Goal: Transaction & Acquisition: Purchase product/service

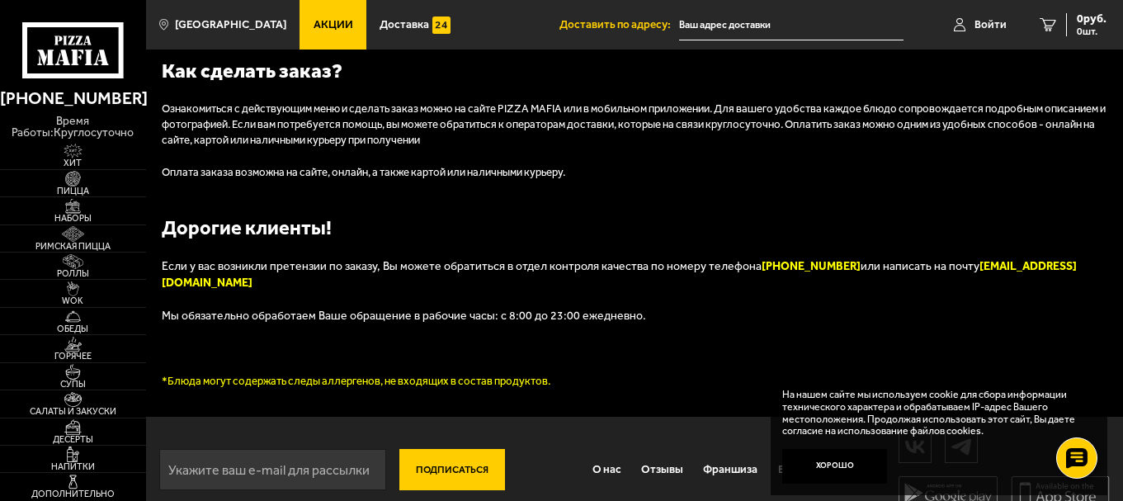
scroll to position [1600, 0]
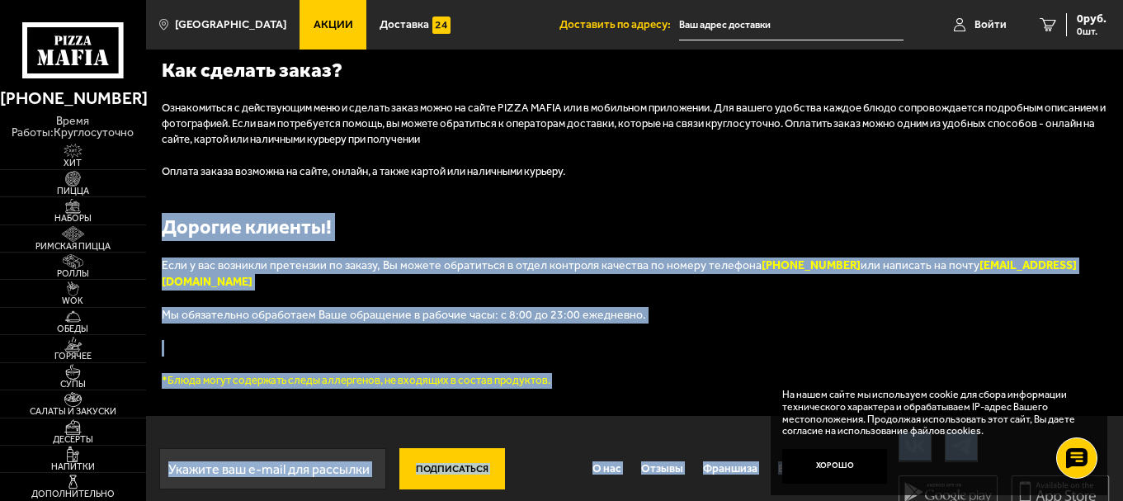
drag, startPoint x: 1117, startPoint y: 425, endPoint x: 1084, endPoint y: 153, distance: 274.4
click at [1084, 153] on footer "Любимые блюда с доставкой на дом PIZZA MAFIA — это служба доставки пиццы, ролло…" at bounding box center [634, 132] width 977 height 780
click at [992, 191] on div "Любимые блюда с доставкой на дом PIZZA MAFIA — это служба доставки пиццы, ролло…" at bounding box center [635, 79] width 946 height 619
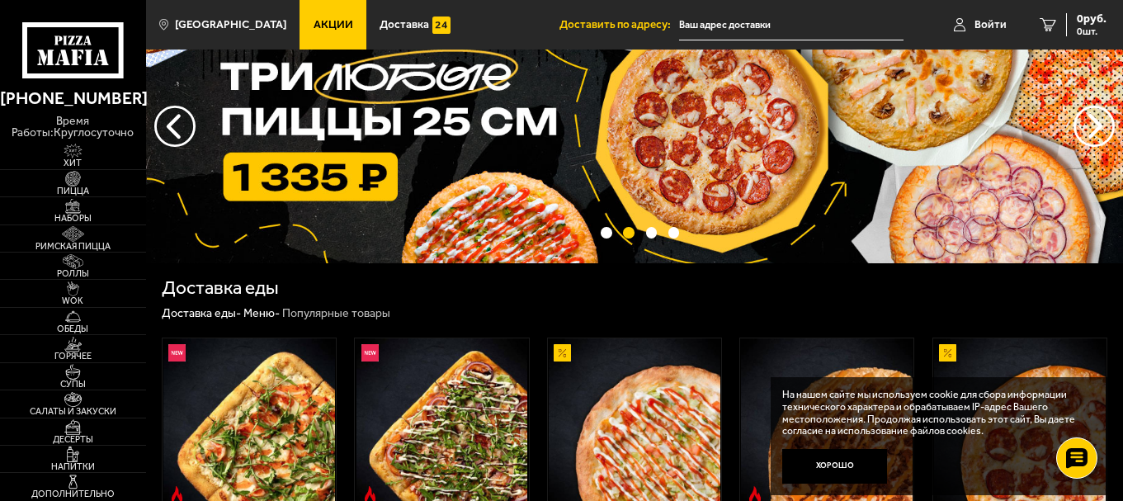
scroll to position [0, 0]
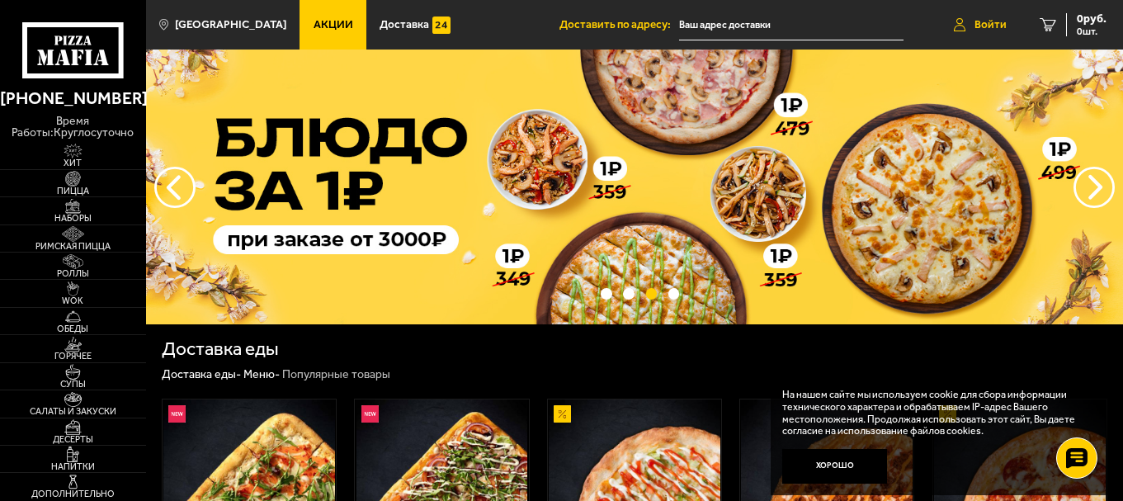
click at [967, 30] on link "Войти" at bounding box center [981, 25] width 86 height 50
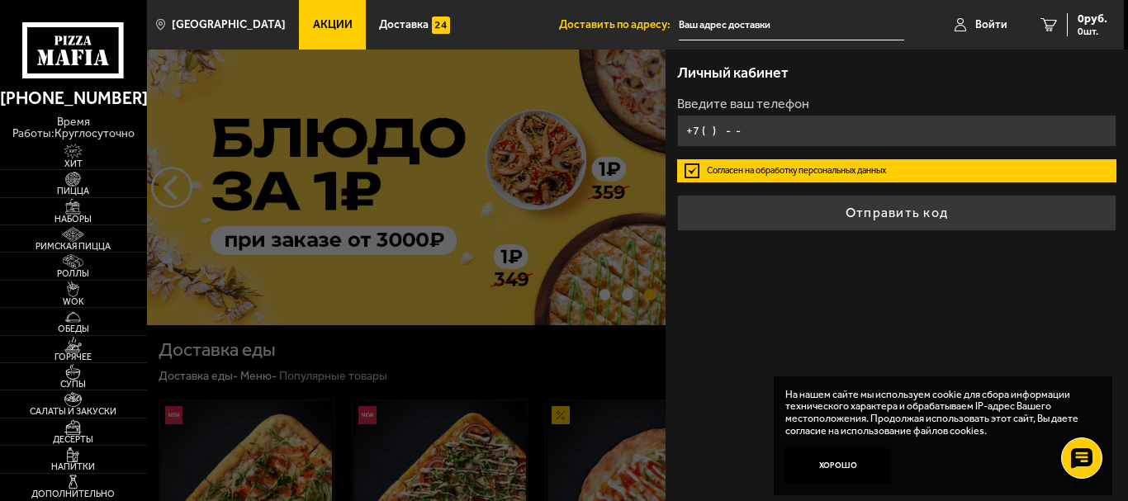
click at [826, 122] on input "+7 ( ) - -" at bounding box center [896, 131] width 439 height 32
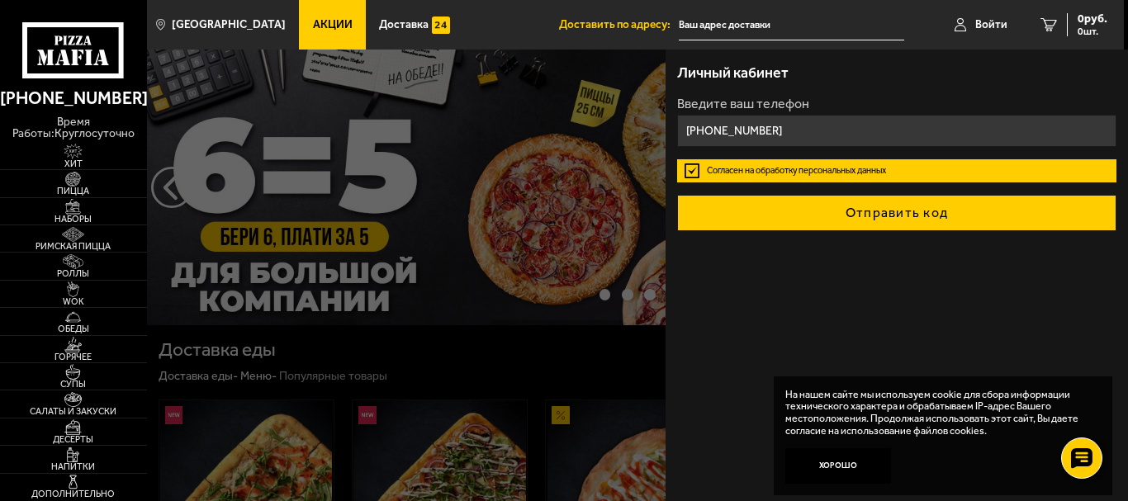
type input "[PHONE_NUMBER]"
click at [856, 204] on button "Отправить код" at bounding box center [896, 213] width 439 height 36
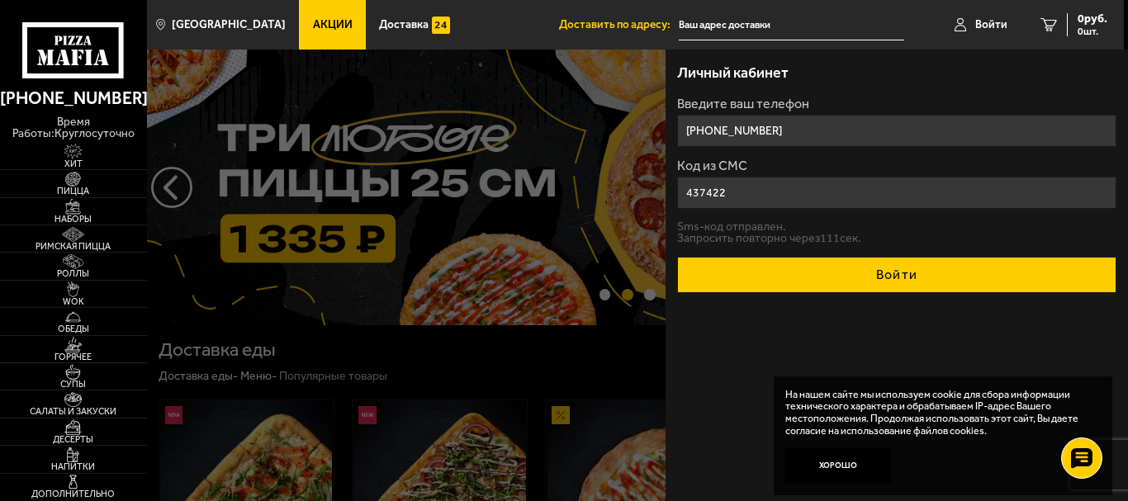
type input "437422"
click at [851, 261] on button "Войти" at bounding box center [896, 275] width 439 height 36
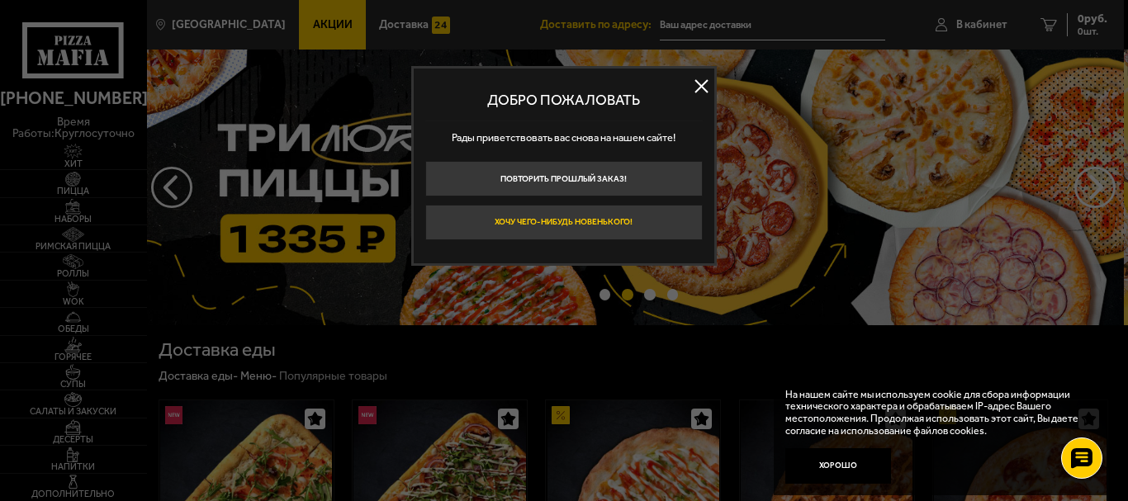
click at [600, 222] on button "Хочу чего-нибудь новенького!" at bounding box center [563, 222] width 277 height 35
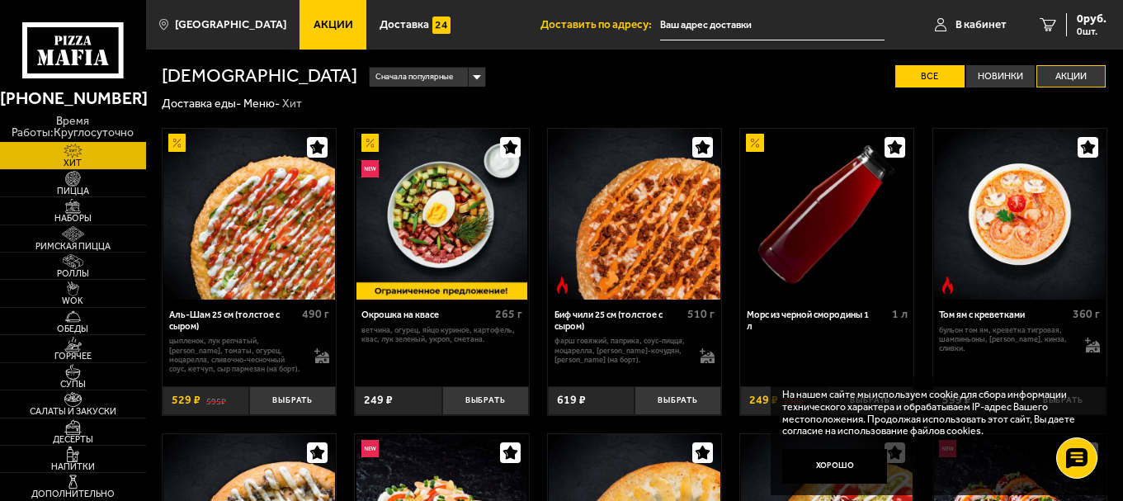
click at [1059, 75] on label "Акции" at bounding box center [1071, 76] width 69 height 22
click at [0, 0] on input "Акции" at bounding box center [0, 0] width 0 height 0
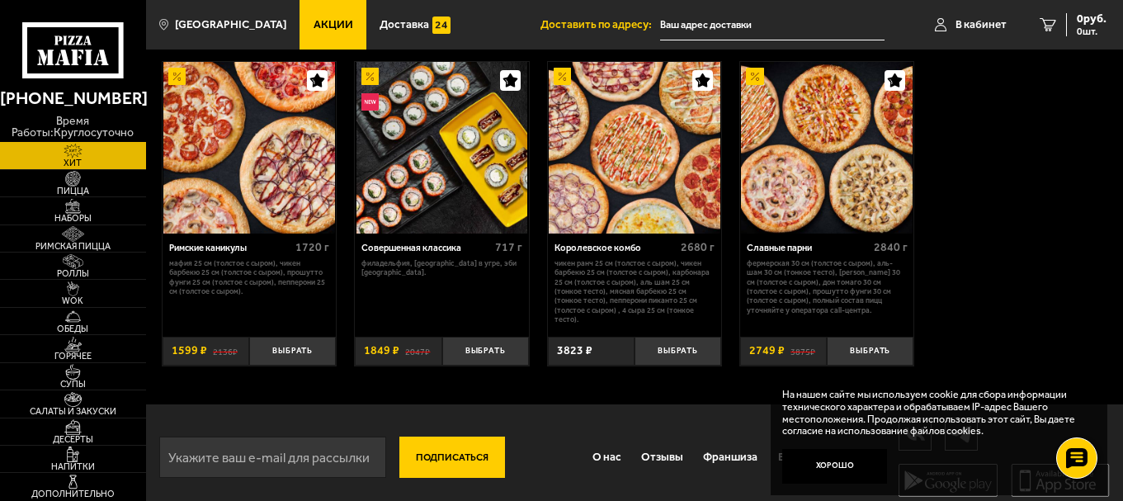
scroll to position [375, 0]
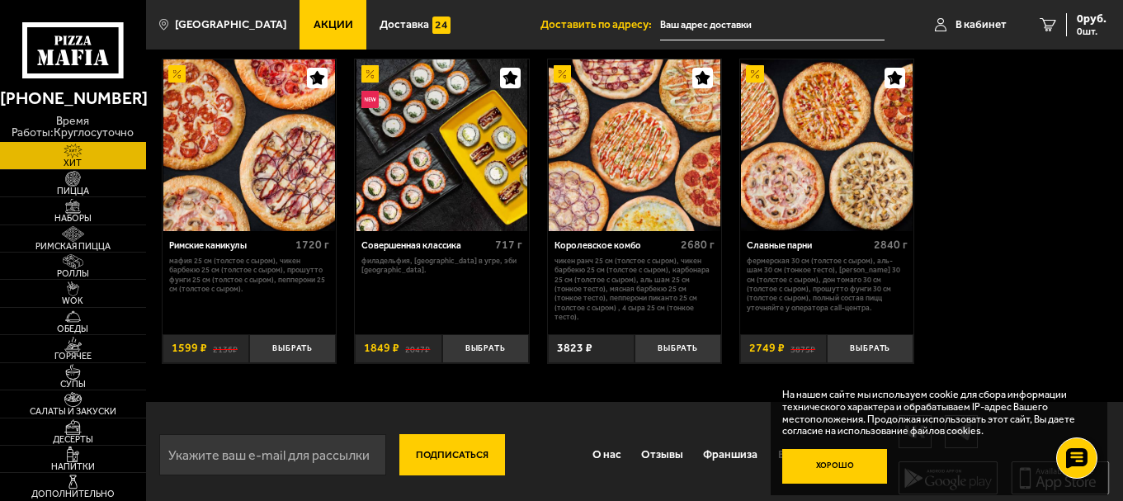
click at [842, 468] on button "Хорошо" at bounding box center [836, 466] width 106 height 35
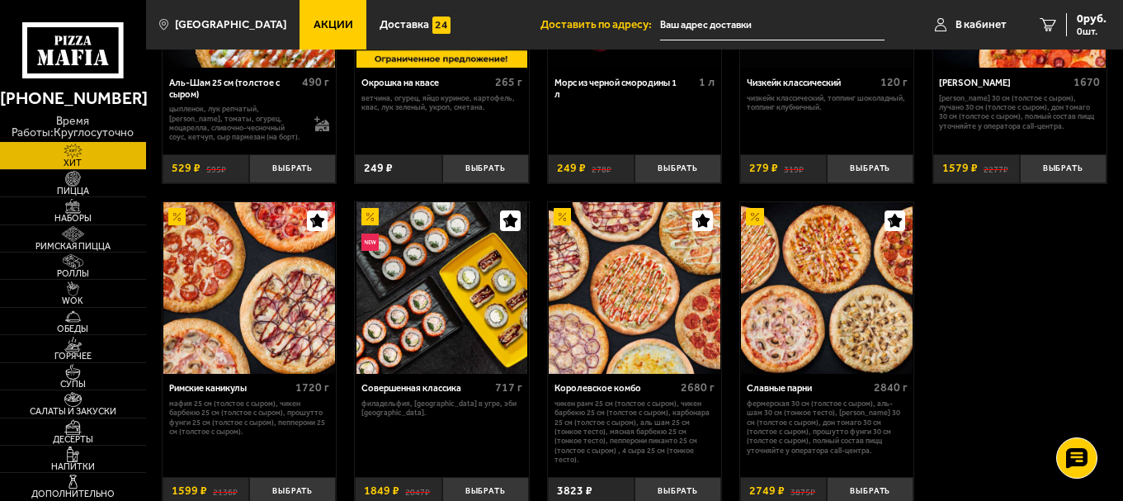
scroll to position [0, 0]
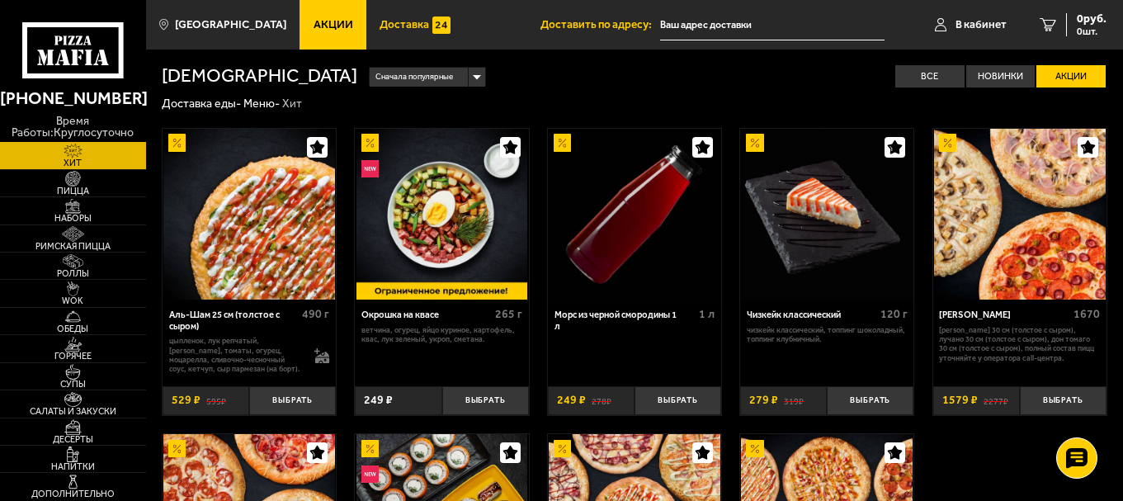
click at [380, 19] on span "Доставка" at bounding box center [405, 25] width 50 height 12
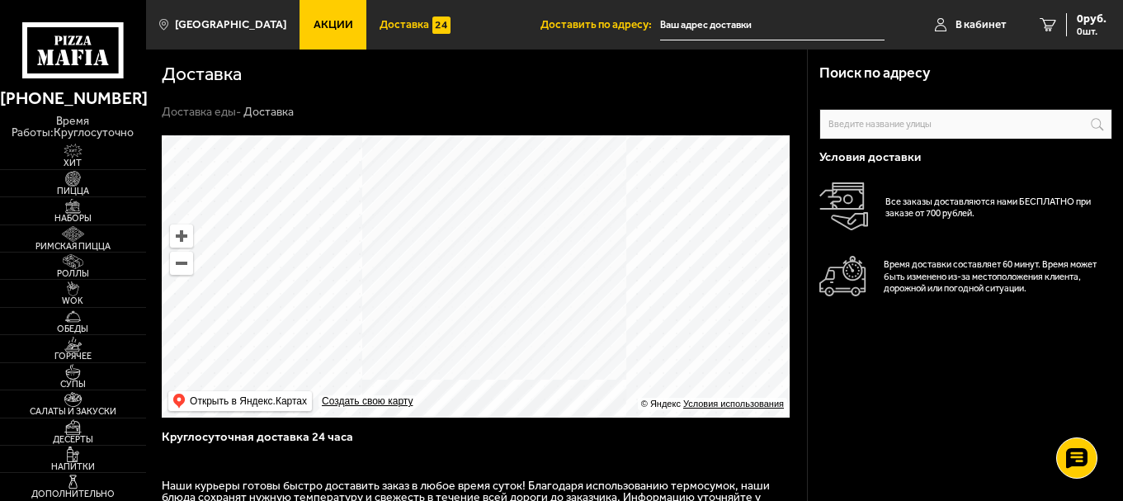
click at [385, 13] on link "Доставка" at bounding box center [415, 25] width 97 height 50
click at [966, 20] on span "В кабинет" at bounding box center [981, 25] width 51 height 12
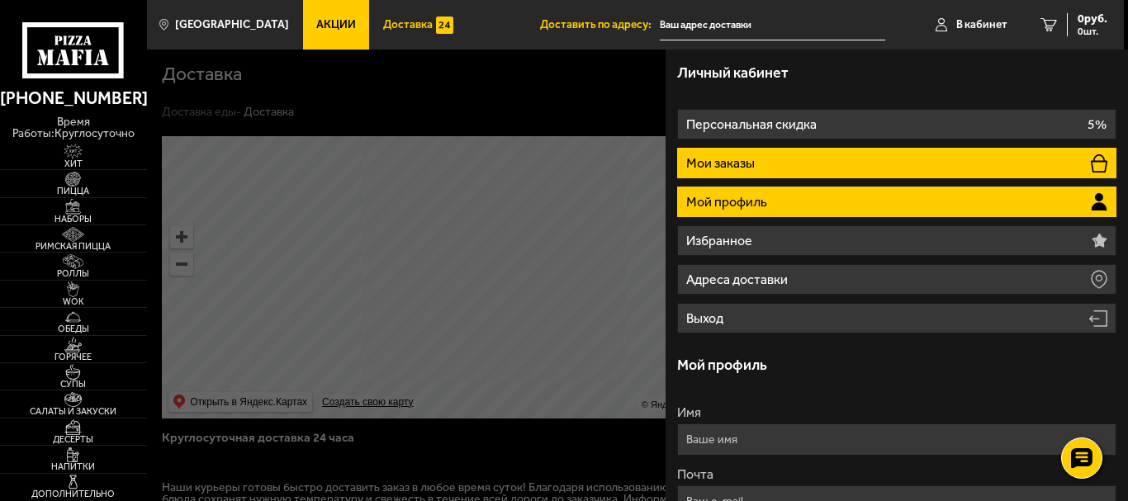
click at [804, 163] on li "Мои заказы" at bounding box center [896, 163] width 439 height 31
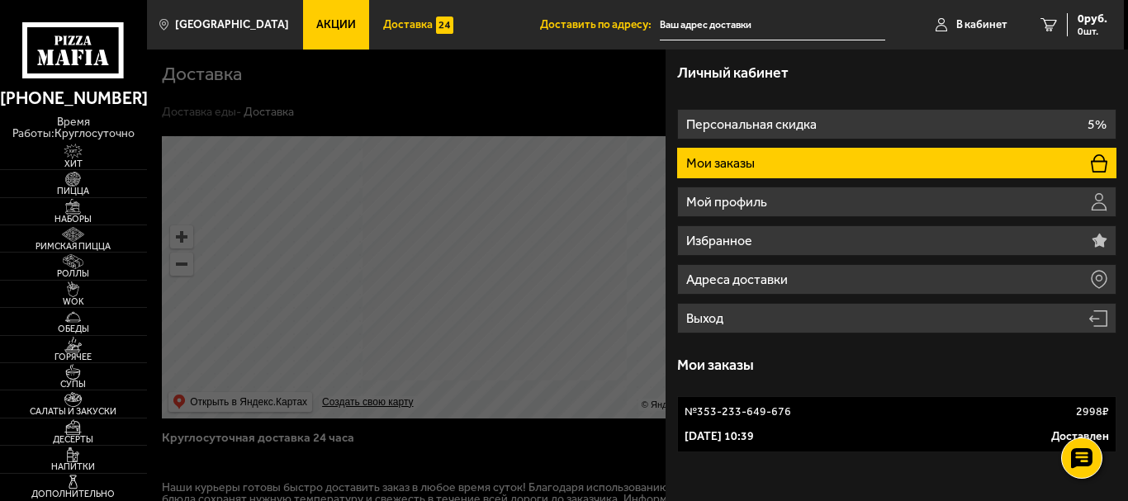
click at [807, 418] on div "№ 353-233-649-676 2998 ₽" at bounding box center [896, 412] width 424 height 17
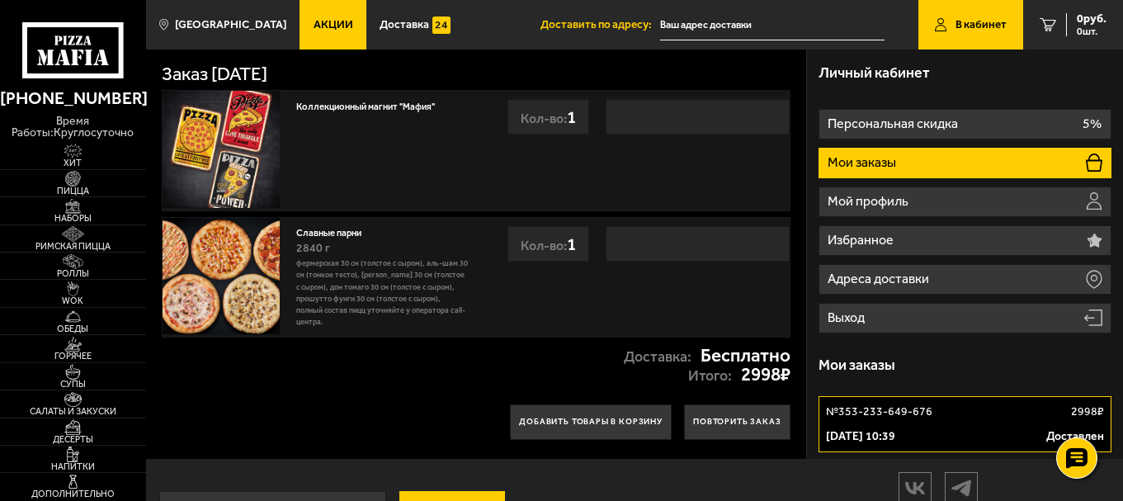
click at [233, 293] on img at bounding box center [221, 276] width 117 height 117
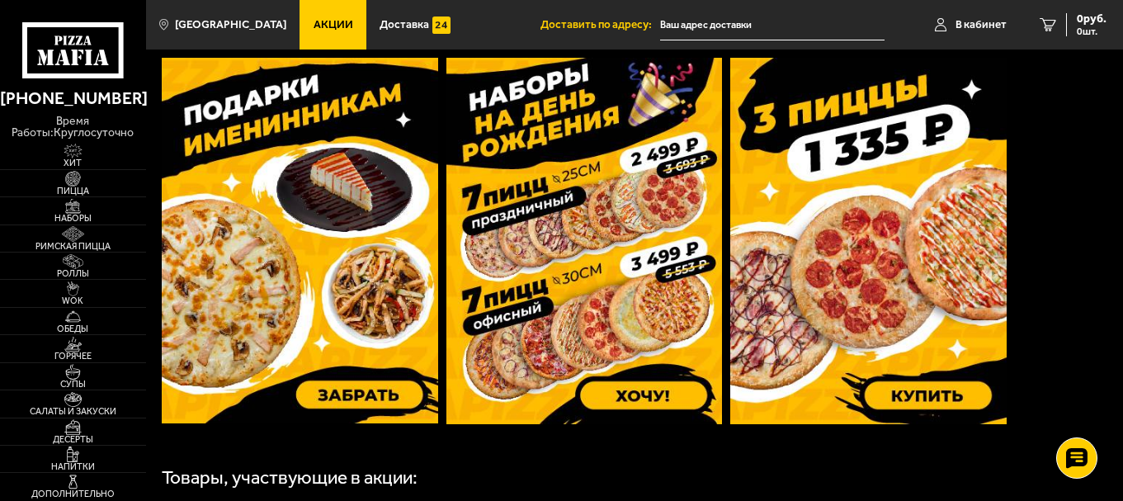
scroll to position [465, 0]
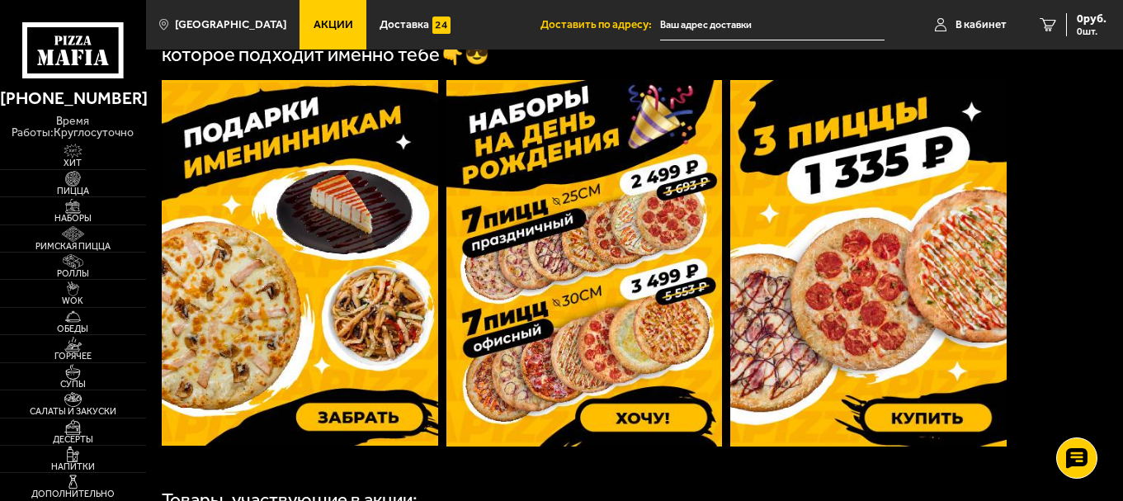
click at [353, 414] on img at bounding box center [300, 263] width 277 height 366
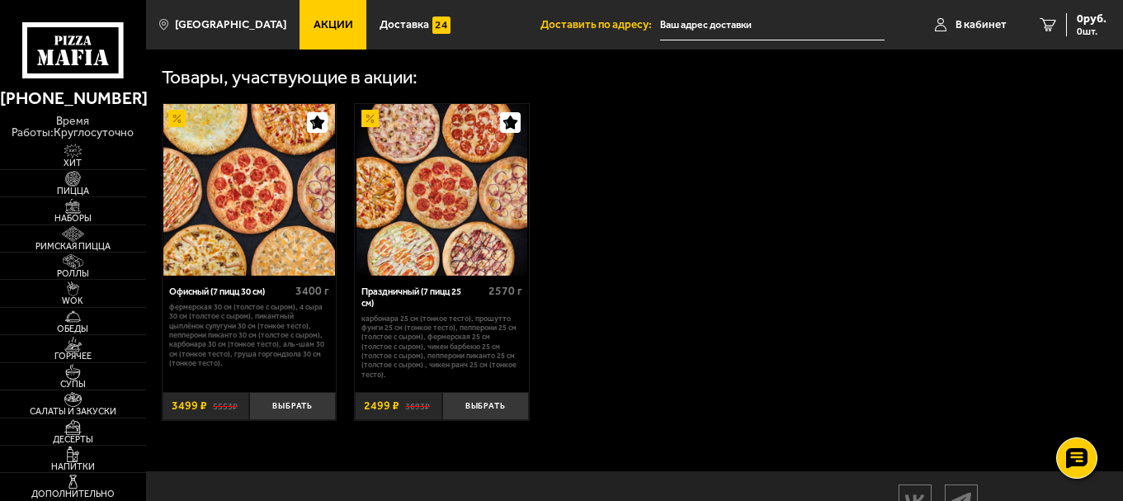
scroll to position [908, 0]
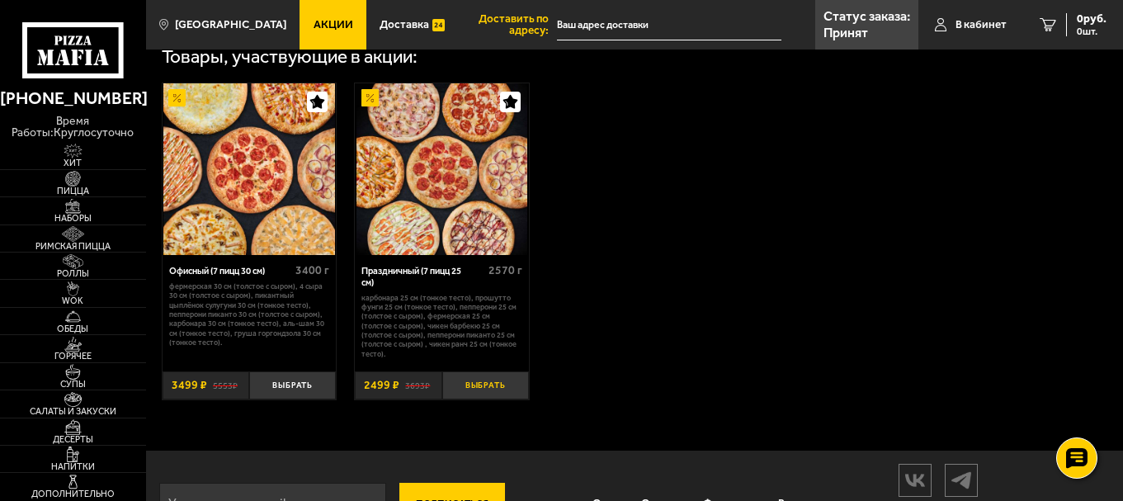
click at [475, 385] on button "Выбрать" at bounding box center [485, 385] width 87 height 29
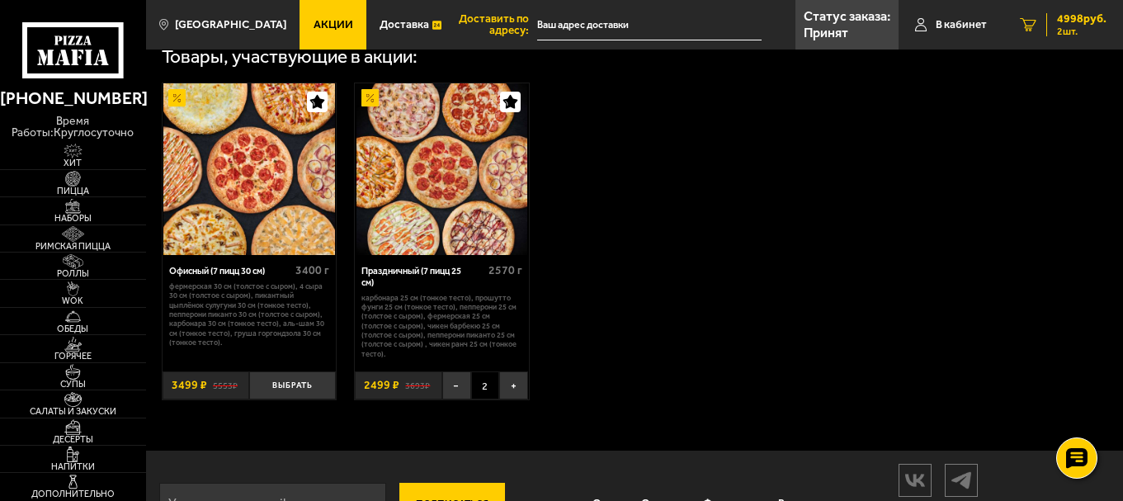
click at [1028, 18] on icon "2" at bounding box center [1028, 24] width 17 height 13
type input "[STREET_ADDRESS]"
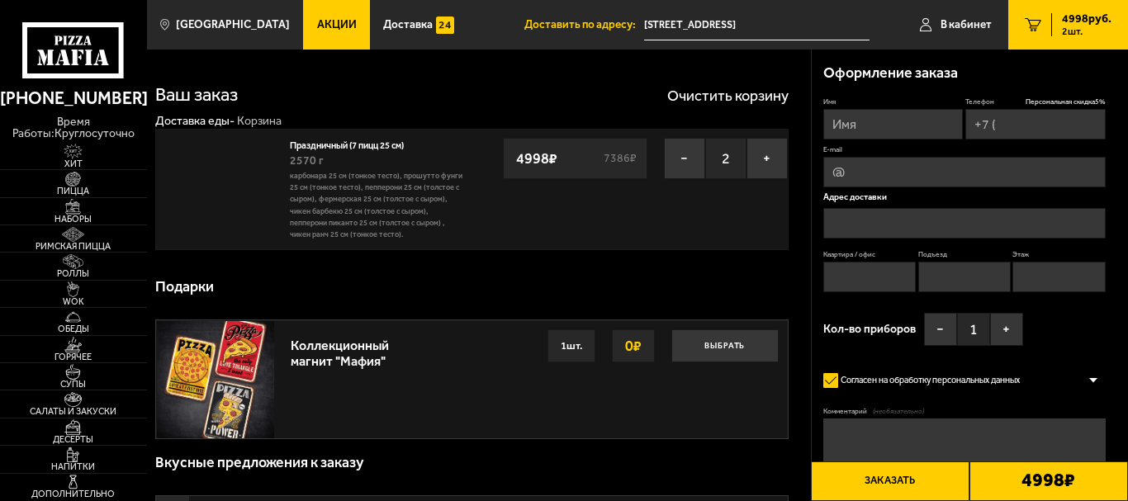
type input "[PHONE_NUMBER]"
type input "[STREET_ADDRESS]"
type input "158-Н"
type input "1"
type input "2"
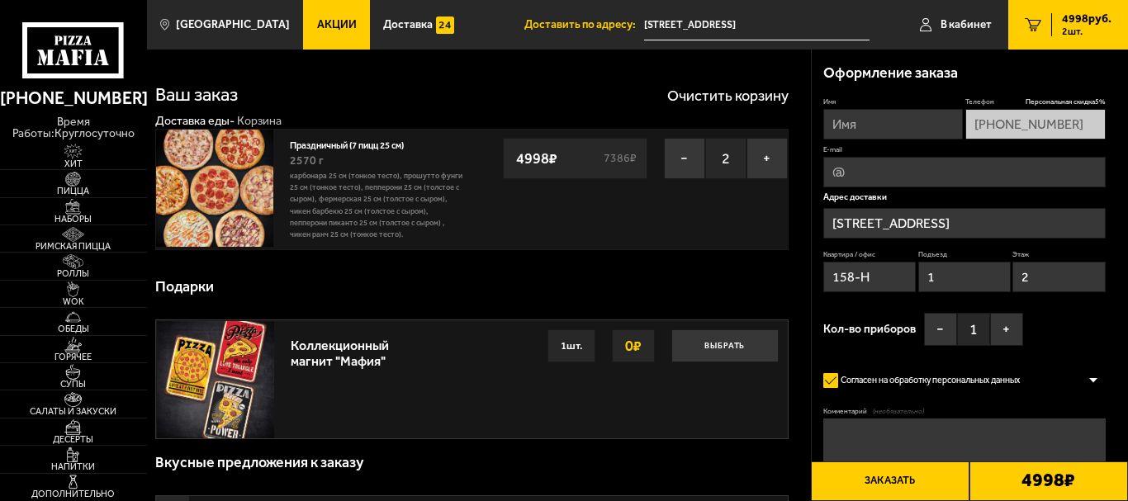
type input "[STREET_ADDRESS]"
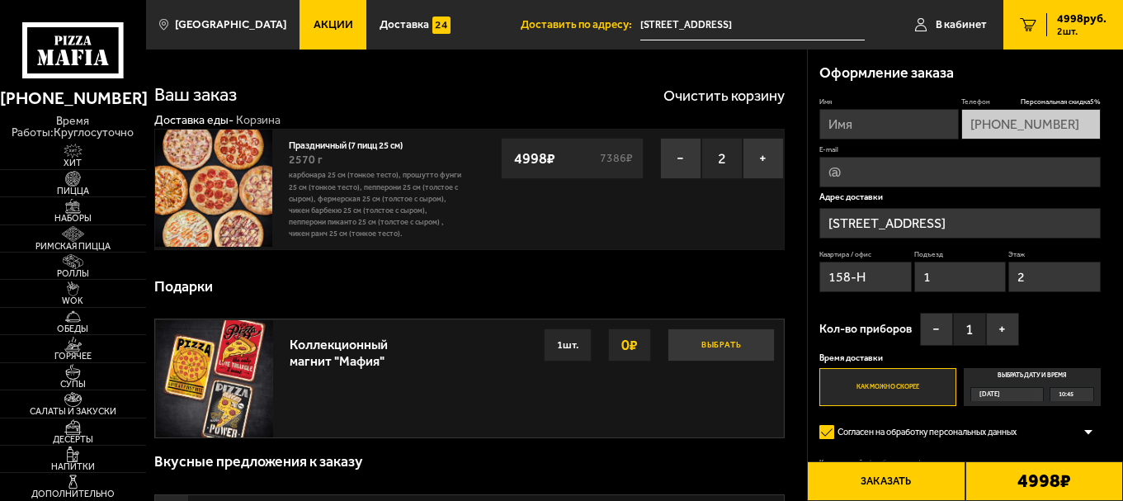
click at [717, 352] on button "Выбрать" at bounding box center [721, 345] width 107 height 33
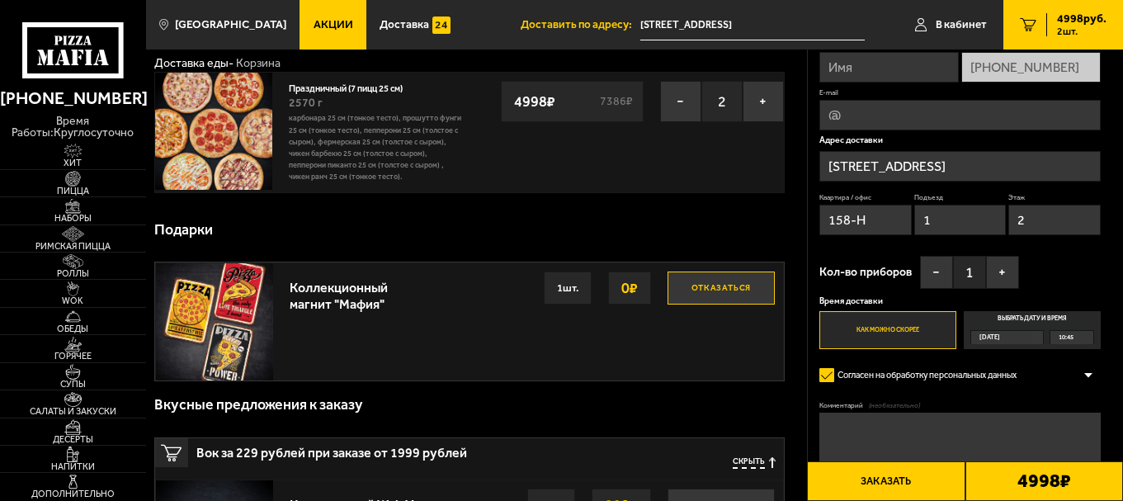
scroll to position [165, 0]
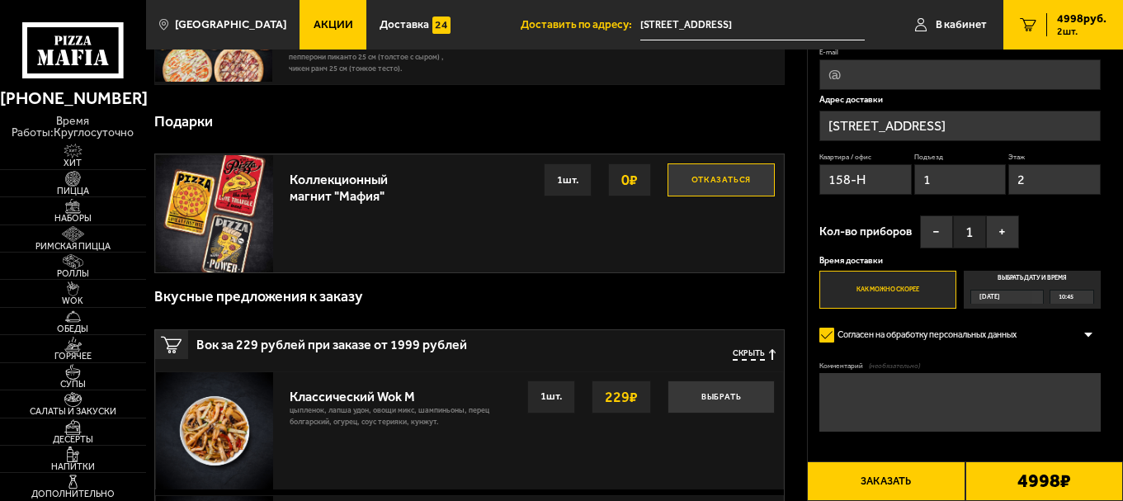
click at [725, 173] on button "Отказаться" at bounding box center [721, 179] width 107 height 33
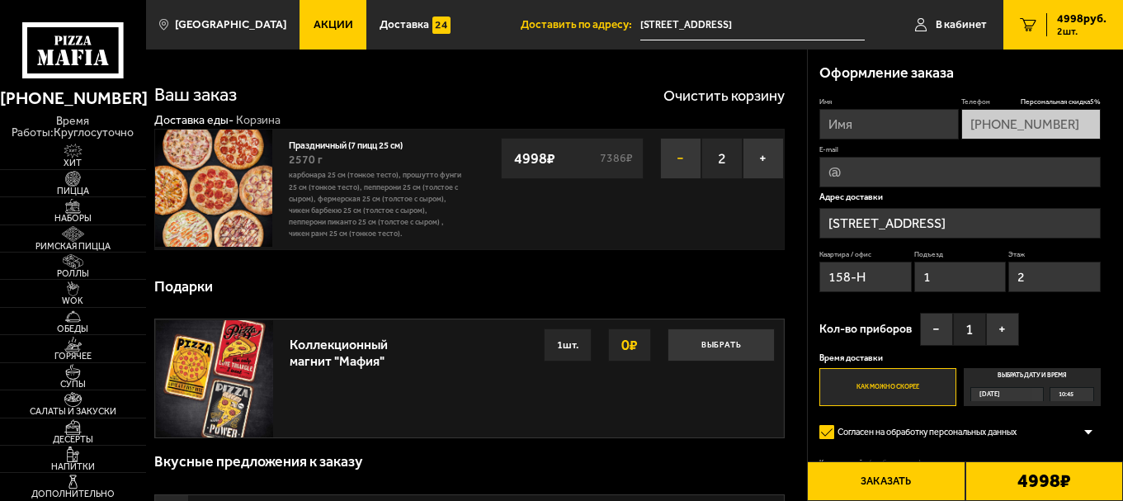
click at [679, 170] on button "−" at bounding box center [680, 158] width 41 height 41
click at [1080, 392] on div "10:45" at bounding box center [1072, 394] width 42 height 13
click at [0, 0] on input "Выбрать дату и время Сегодня 10:45" at bounding box center [0, 0] width 0 height 0
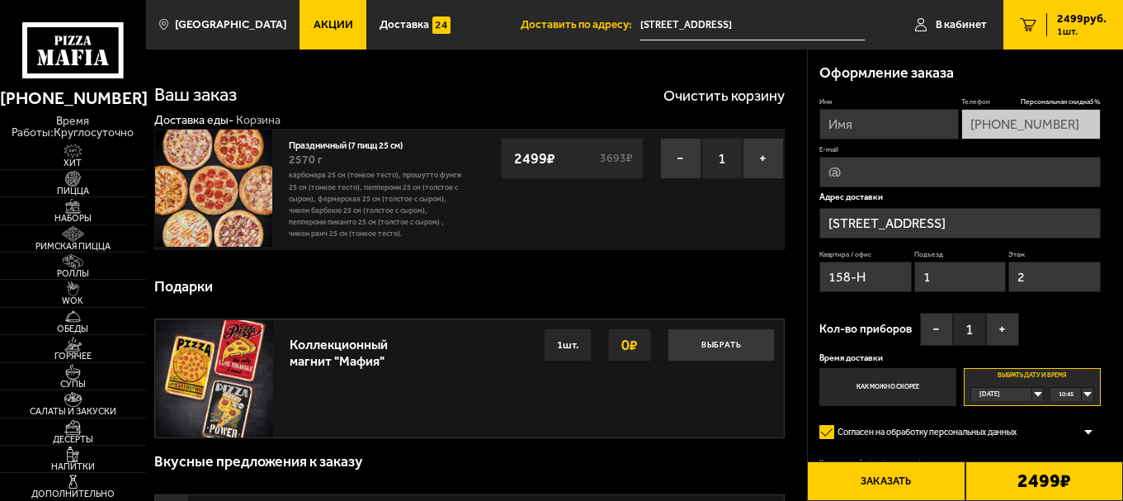
click at [1070, 396] on span "10:45" at bounding box center [1066, 394] width 15 height 13
click at [1075, 441] on span "12:45" at bounding box center [1067, 442] width 15 height 13
click at [907, 131] on input "Имя" at bounding box center [890, 124] width 140 height 31
type input "[PERSON_NAME]"
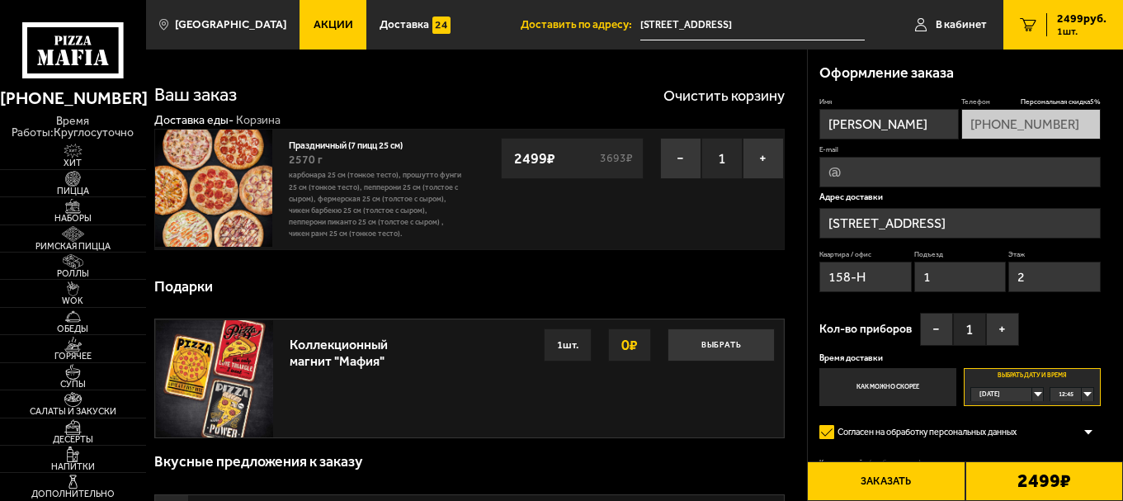
type input "[EMAIL_ADDRESS][DOMAIN_NAME]"
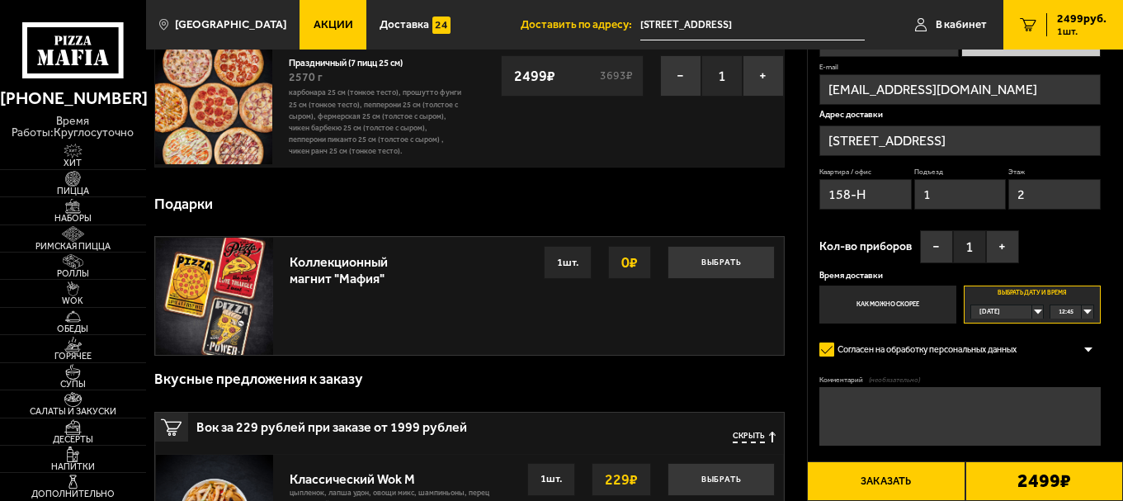
click at [906, 471] on button "Заказать" at bounding box center [886, 481] width 158 height 40
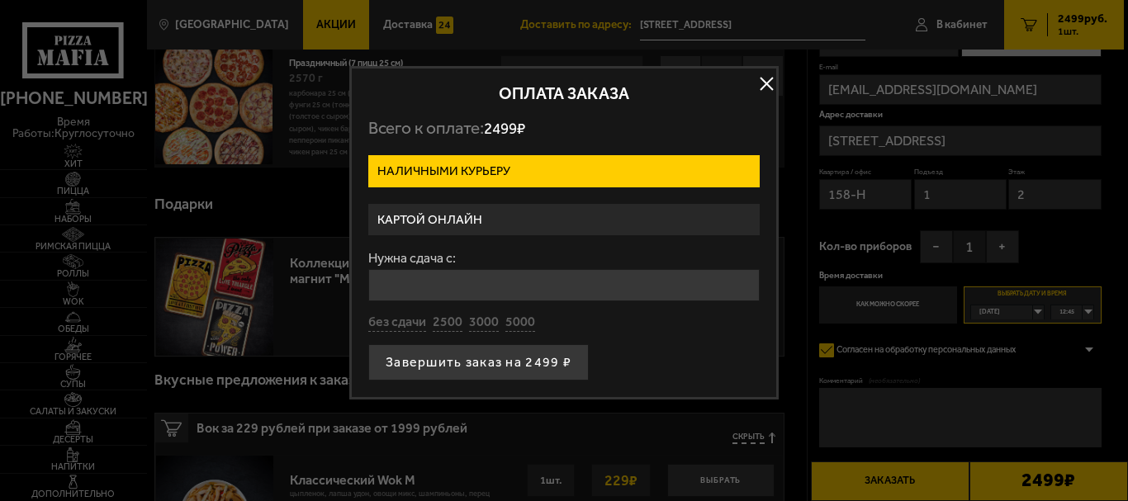
click at [514, 225] on label "Картой онлайн" at bounding box center [563, 220] width 391 height 32
click at [0, 0] on input "Картой онлайн" at bounding box center [0, 0] width 0 height 0
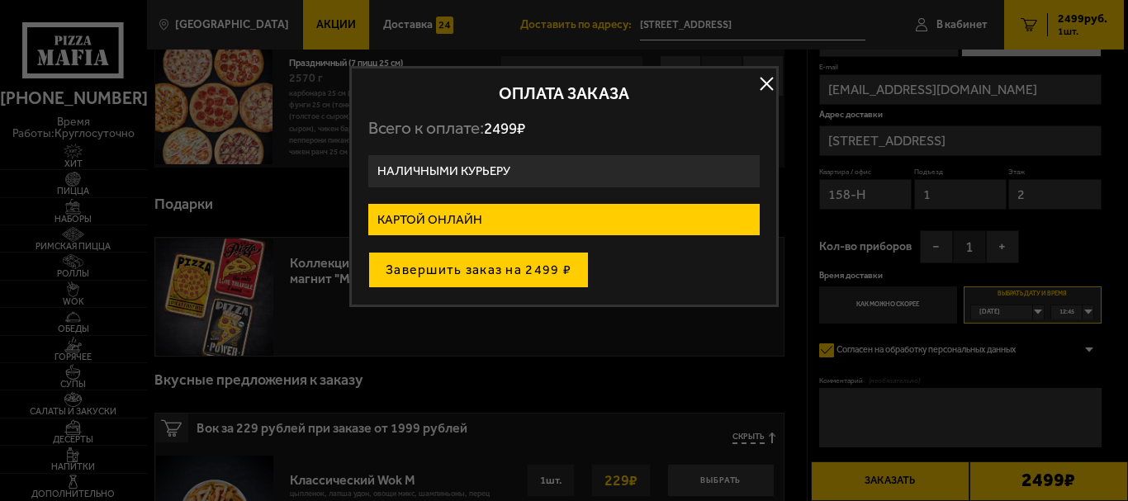
click at [505, 278] on button "Завершить заказ на 2499 ₽" at bounding box center [478, 270] width 220 height 36
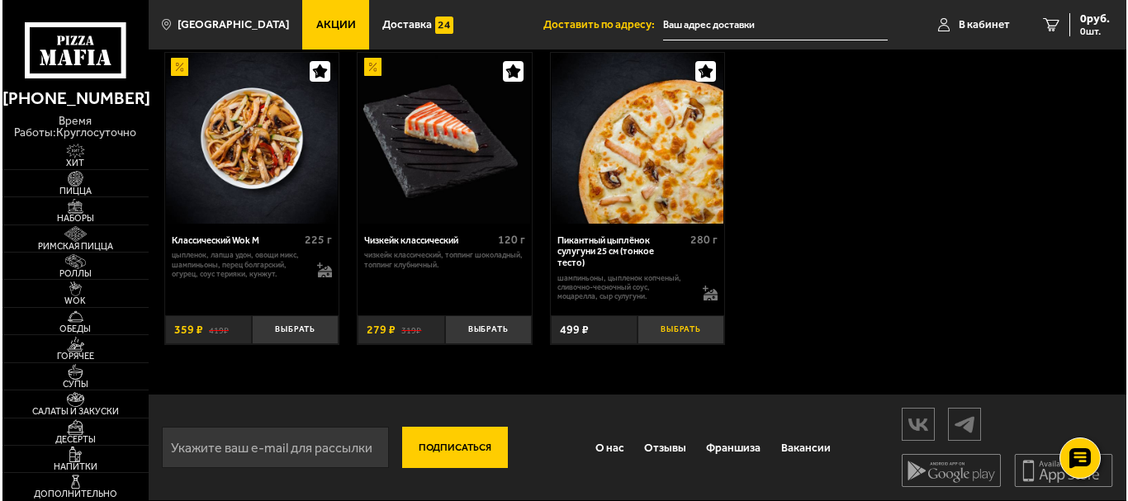
scroll to position [644, 0]
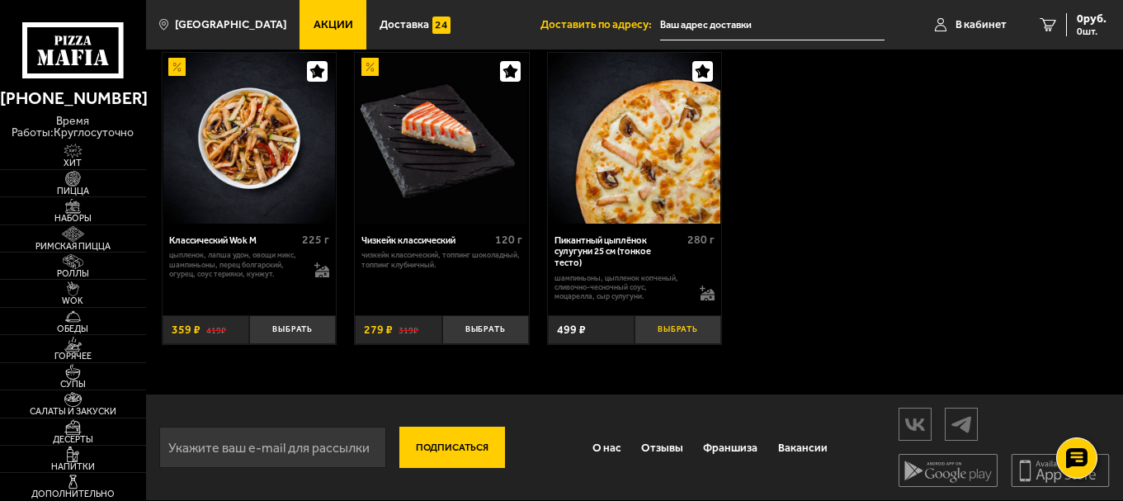
click at [674, 335] on button "Выбрать" at bounding box center [678, 329] width 87 height 29
click at [977, 29] on span "В кабинет" at bounding box center [968, 25] width 51 height 12
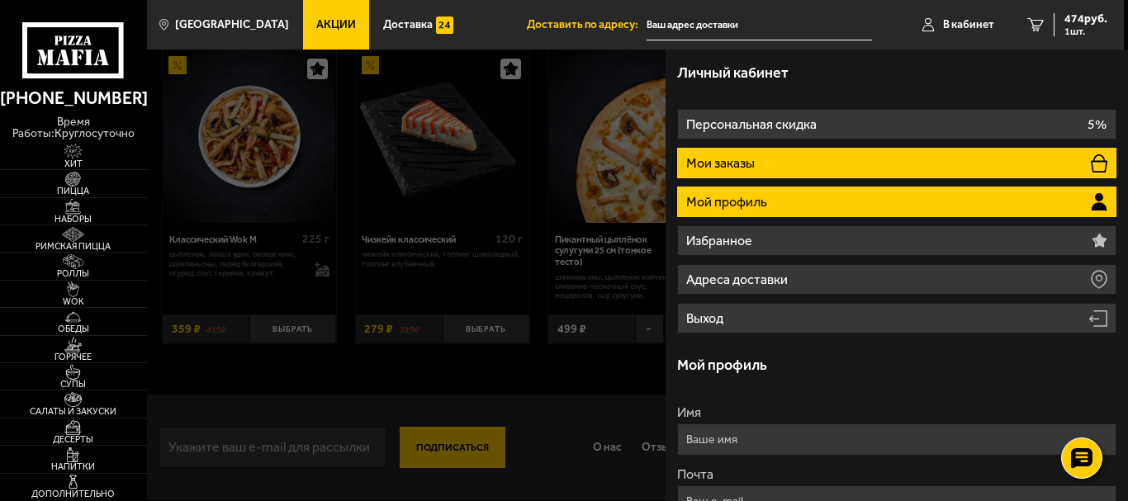
click at [776, 158] on li "Мои заказы" at bounding box center [896, 163] width 439 height 31
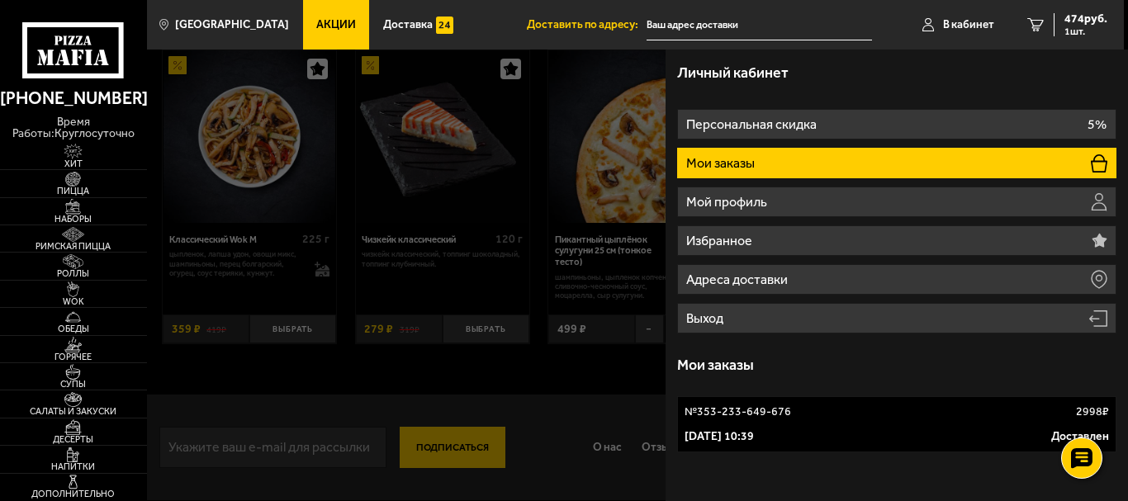
click at [760, 424] on link "№ 353-233-649-676 2998 ₽ [DATE] 10:39 Доставлен" at bounding box center [896, 424] width 439 height 56
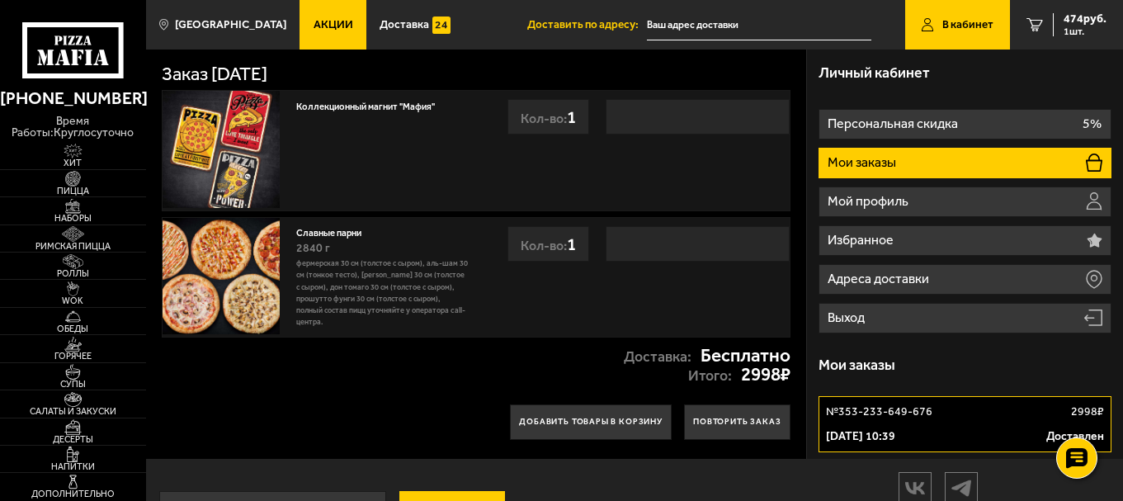
click at [314, 19] on span "Акции" at bounding box center [334, 25] width 40 height 12
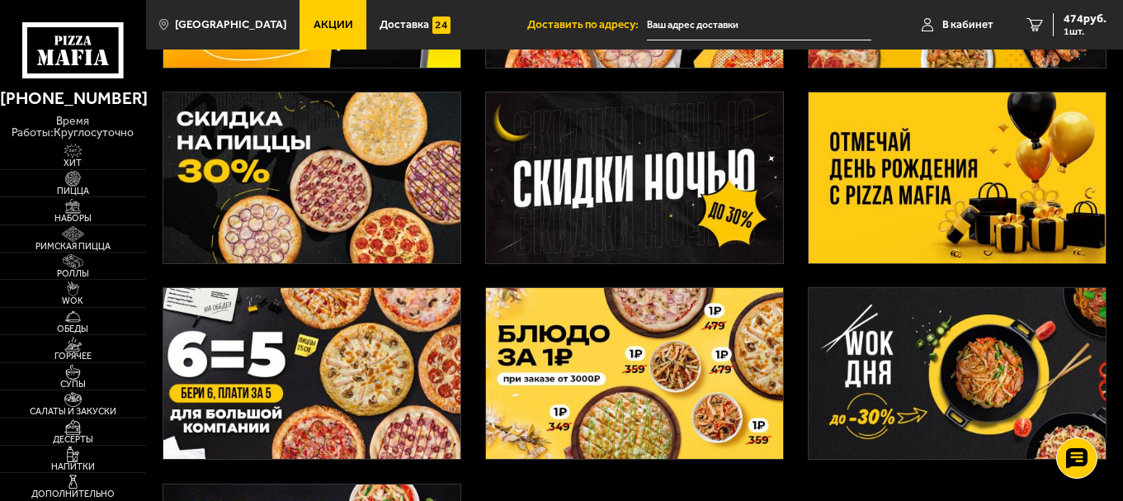
scroll to position [248, 0]
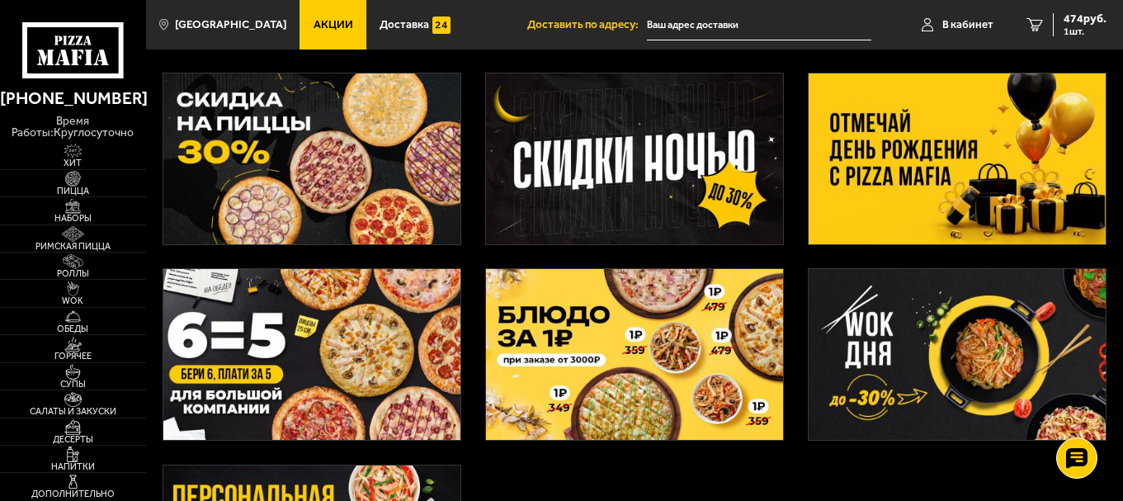
click at [367, 353] on img at bounding box center [312, 354] width 298 height 171
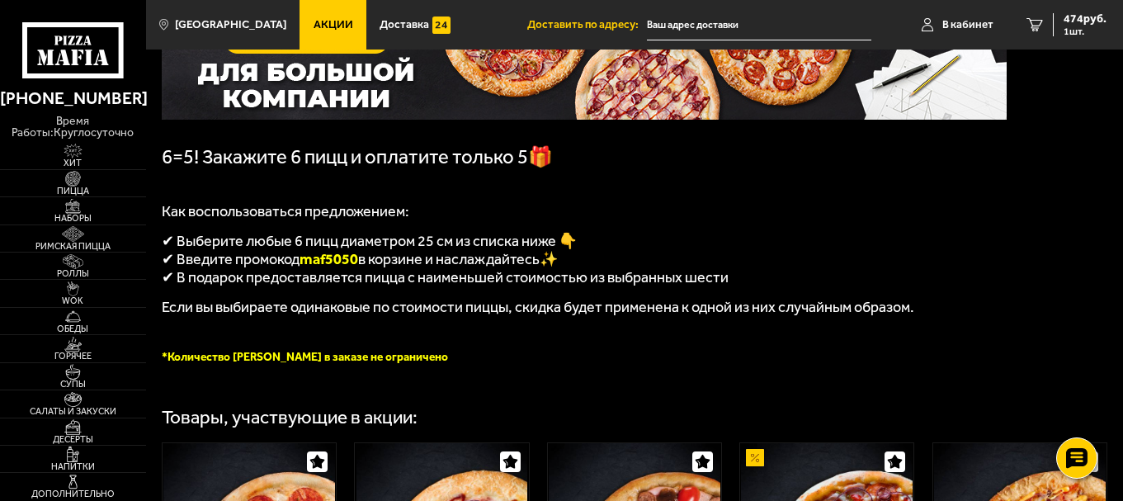
scroll to position [330, 0]
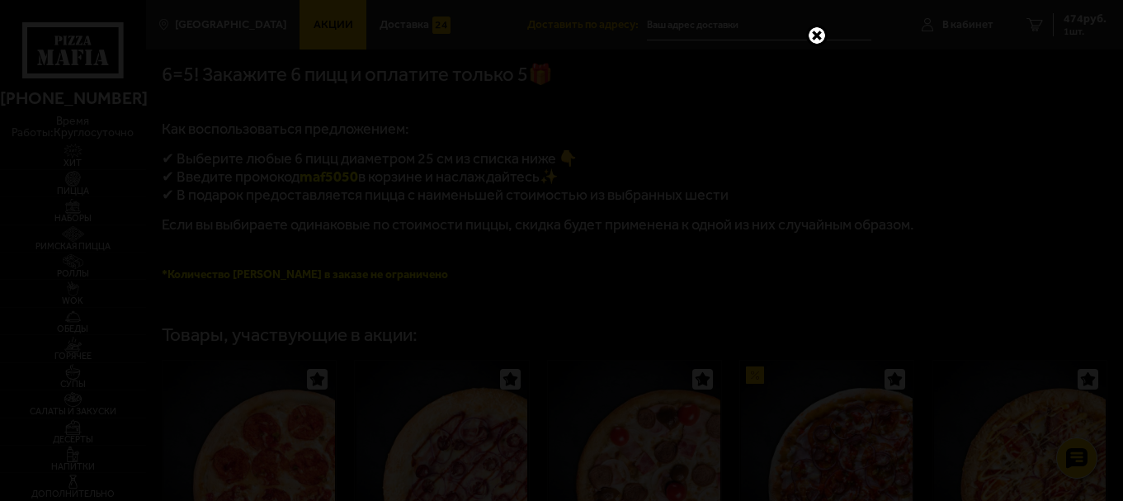
click at [817, 36] on link at bounding box center [816, 35] width 21 height 21
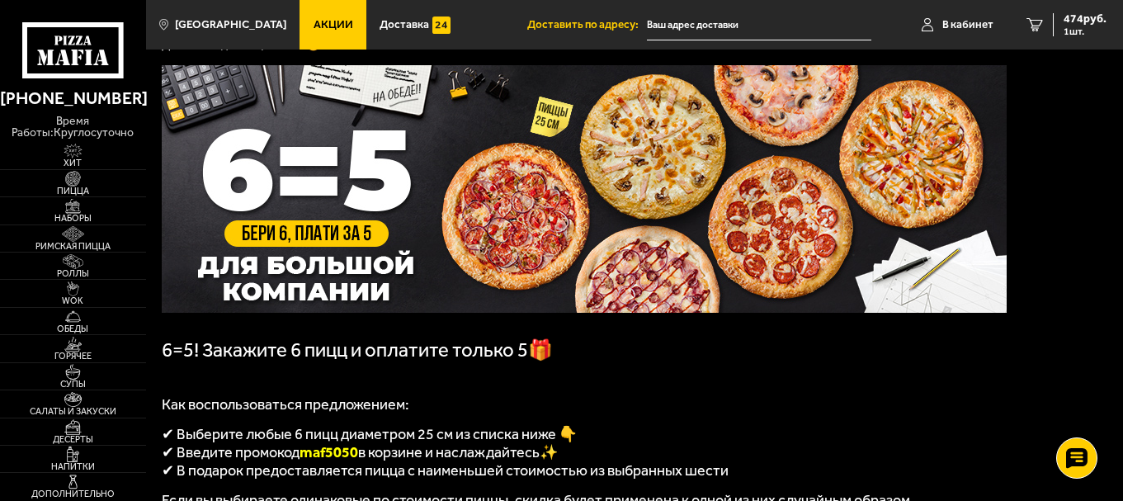
scroll to position [0, 0]
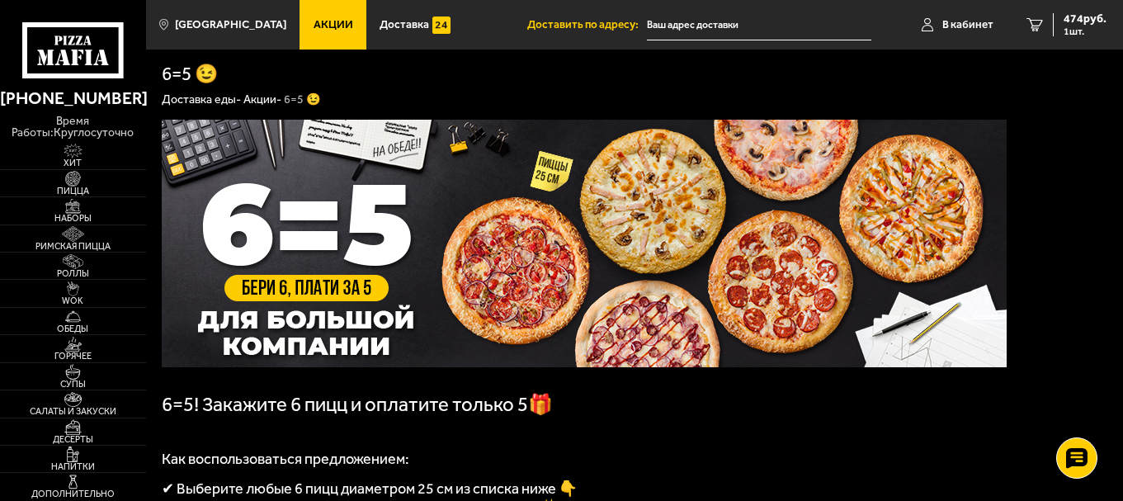
click at [324, 4] on link "Акции" at bounding box center [333, 25] width 67 height 50
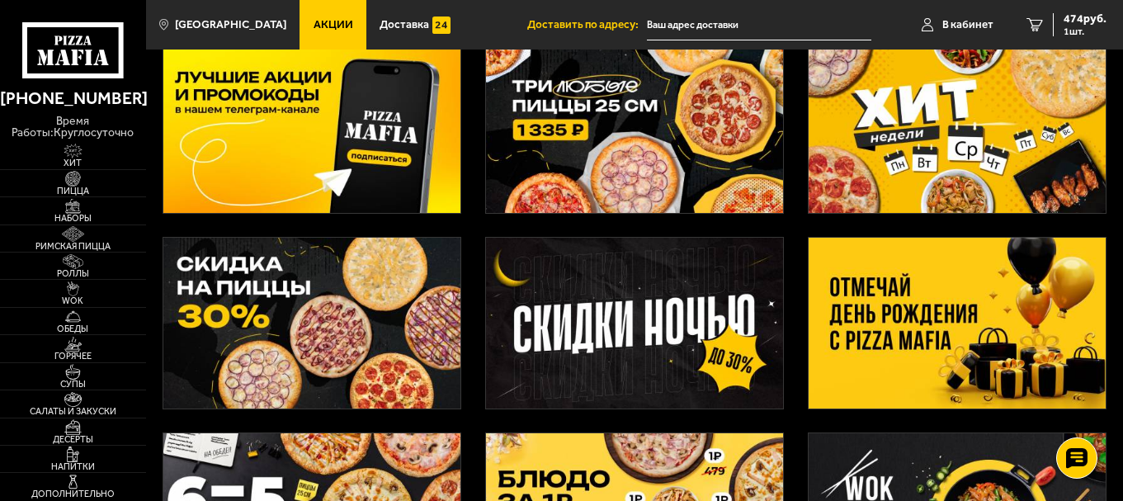
scroll to position [83, 0]
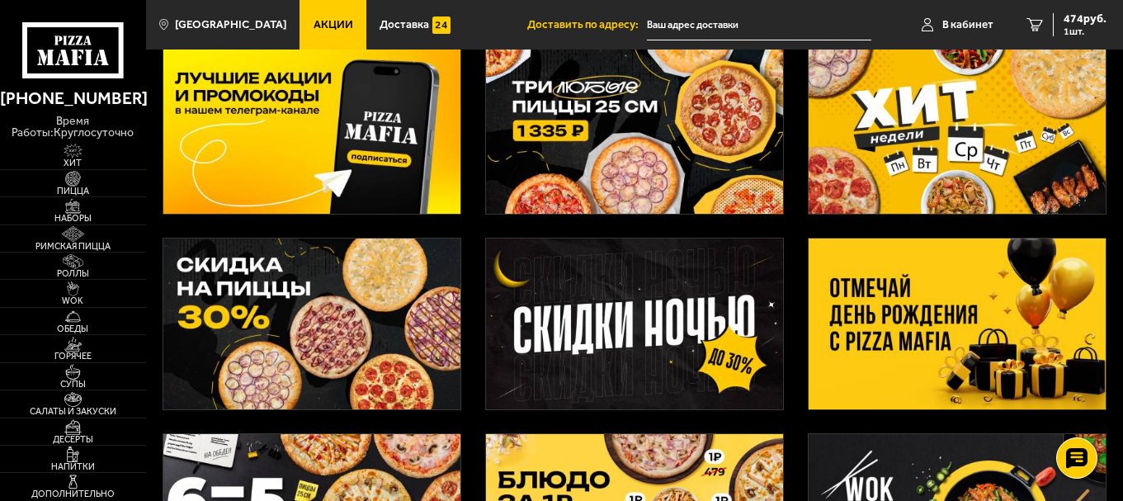
click at [324, 331] on img at bounding box center [312, 324] width 298 height 171
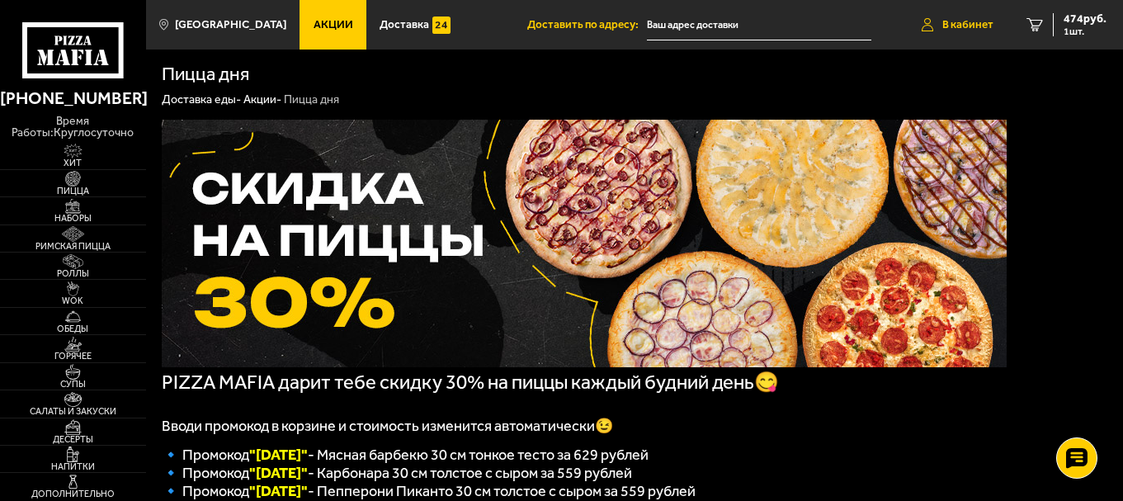
click at [959, 17] on link "В кабинет" at bounding box center [958, 25] width 105 height 50
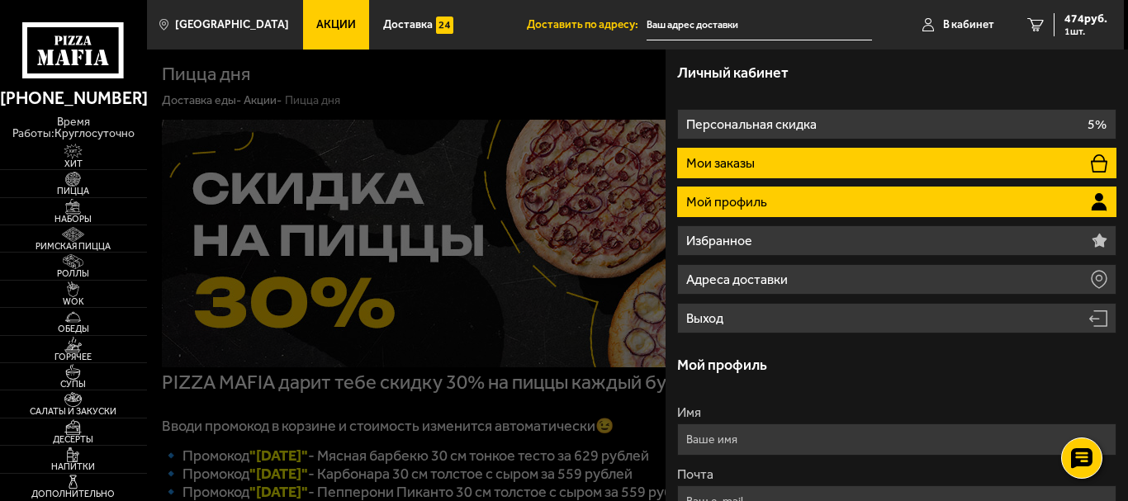
click at [794, 173] on li "Мои заказы" at bounding box center [896, 163] width 439 height 31
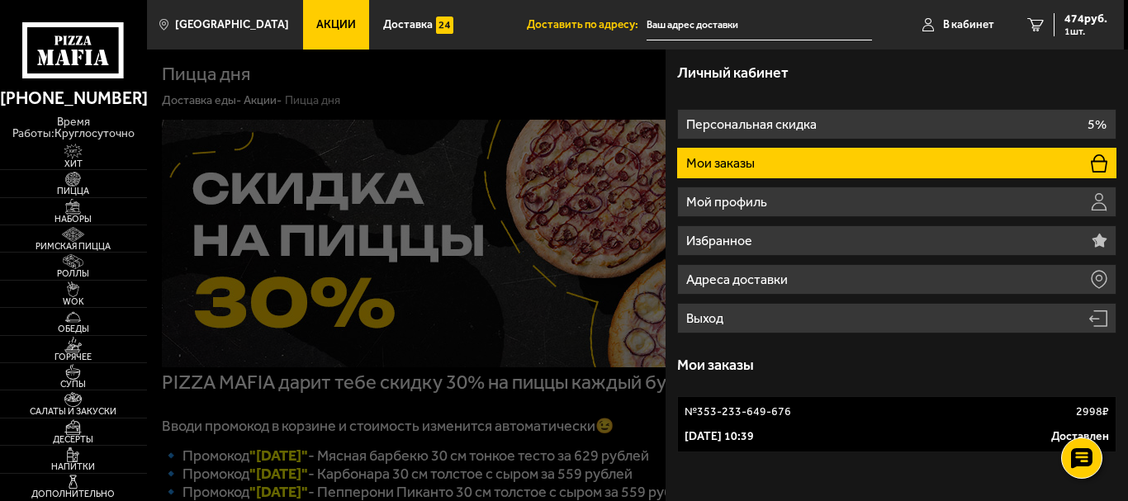
click at [821, 432] on div "[DATE] 10:39 Доставлен" at bounding box center [896, 436] width 424 height 17
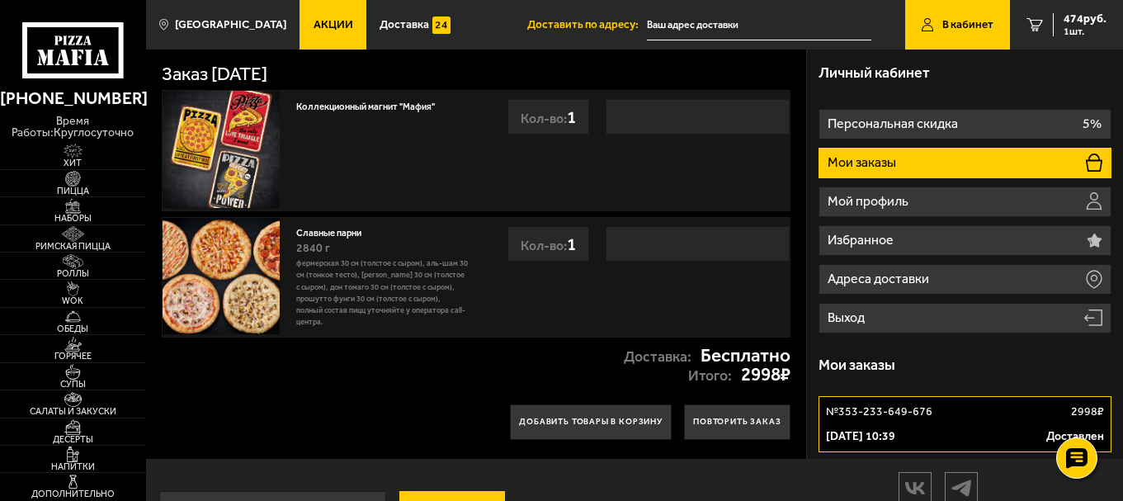
click at [229, 267] on img at bounding box center [221, 276] width 117 height 117
click at [75, 207] on img at bounding box center [72, 206] width 45 height 15
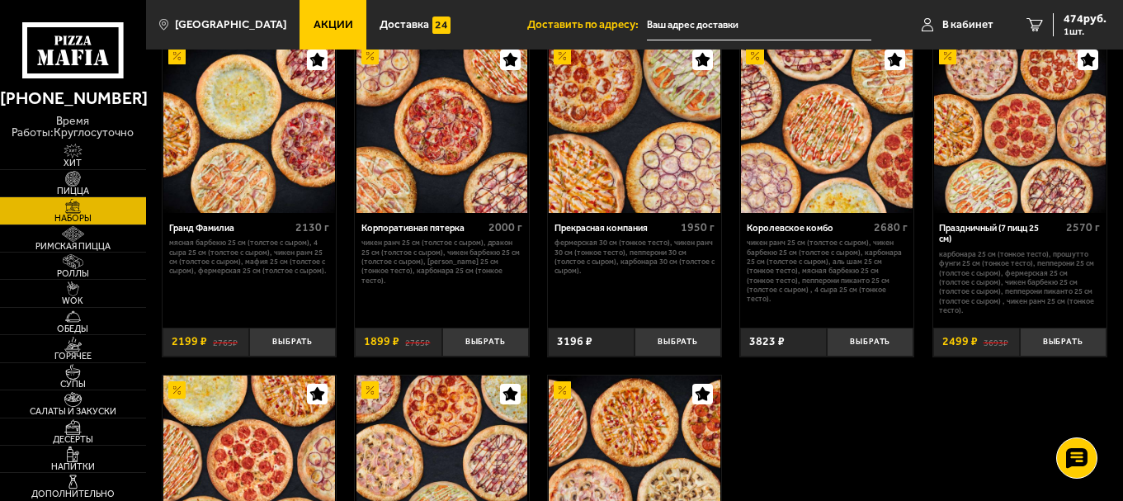
scroll to position [1568, 0]
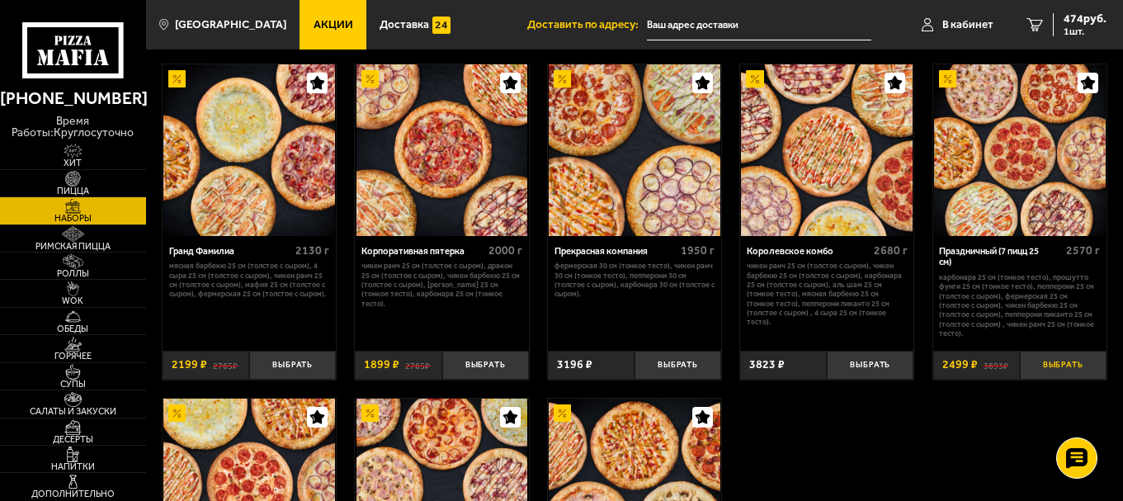
click at [1065, 362] on button "Выбрать" at bounding box center [1063, 365] width 87 height 29
click at [1067, 24] on span "2973 руб." at bounding box center [1082, 19] width 50 height 12
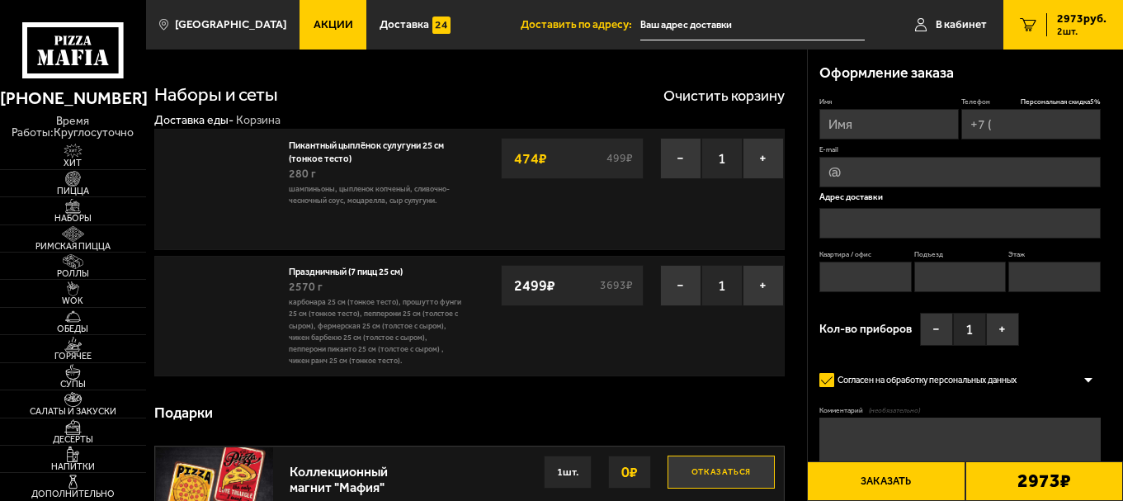
type input "[PHONE_NUMBER]"
type input "[STREET_ADDRESS]"
type input "158-Н"
type input "1"
type input "2"
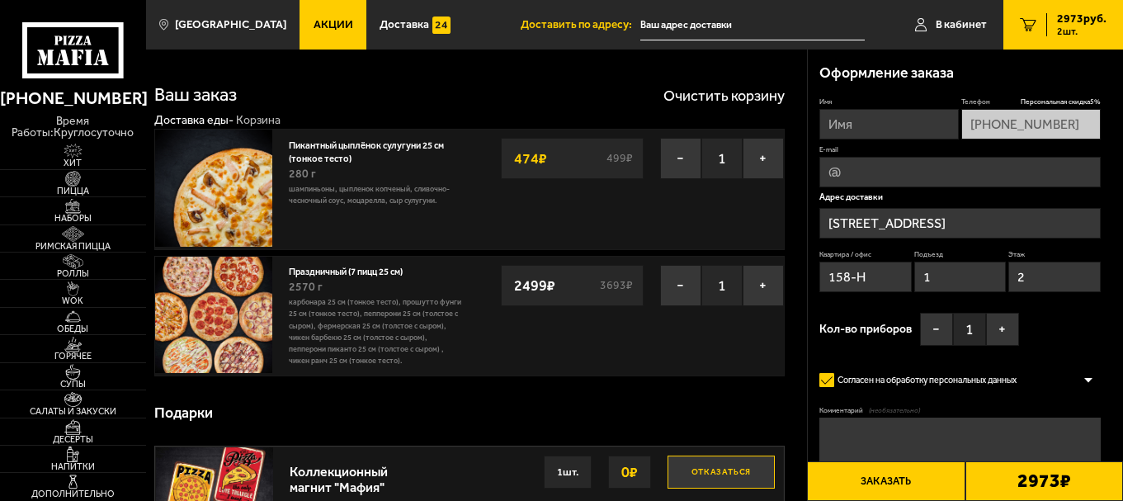
type input "[STREET_ADDRESS]"
click at [851, 125] on input "Имя" at bounding box center [890, 124] width 140 height 31
type input "[PERSON_NAME]"
click at [739, 415] on div "Подарки" at bounding box center [469, 414] width 631 height 48
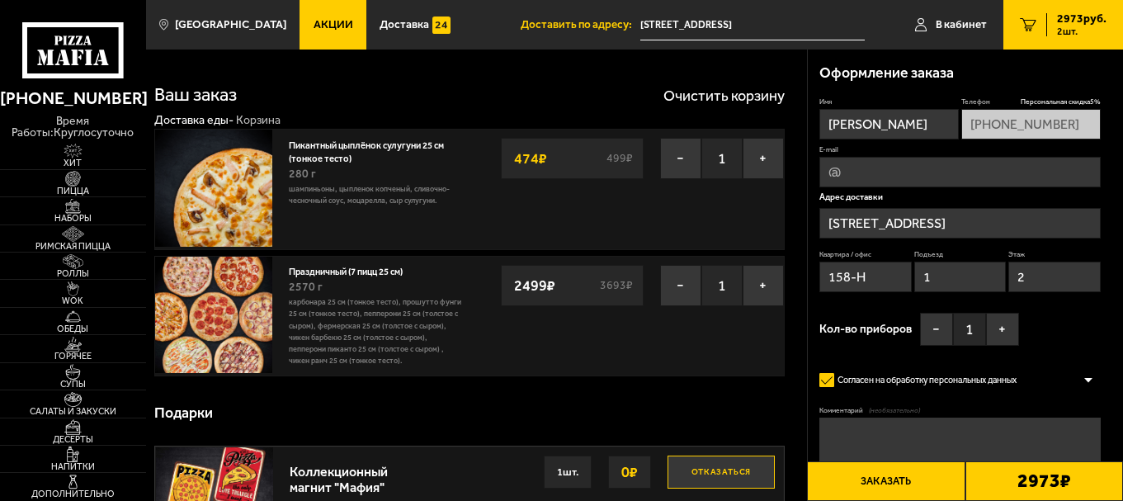
click at [892, 176] on input "E-mail" at bounding box center [960, 172] width 281 height 31
type input "[EMAIL_ADDRESS][DOMAIN_NAME]"
click at [680, 158] on button "−" at bounding box center [680, 158] width 41 height 41
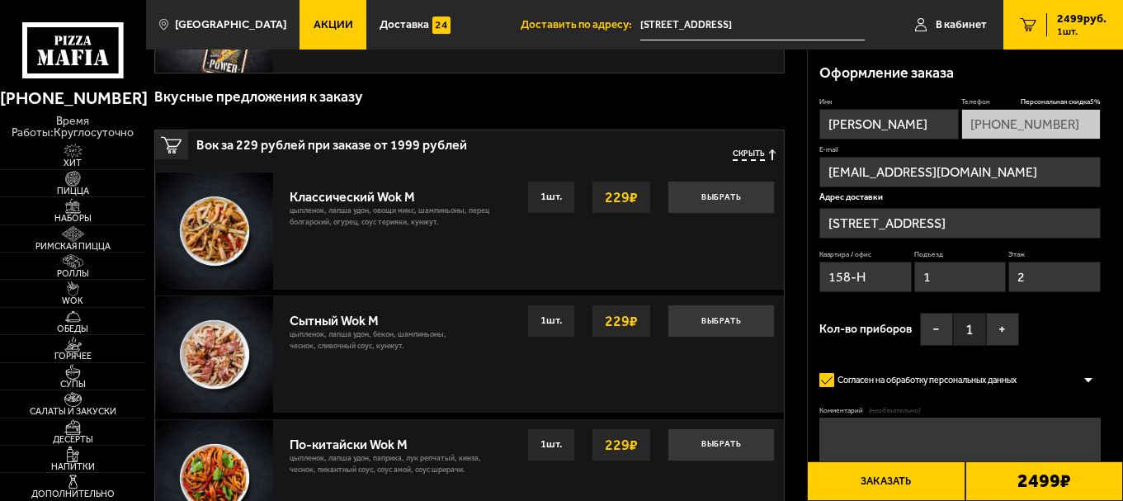
scroll to position [495, 0]
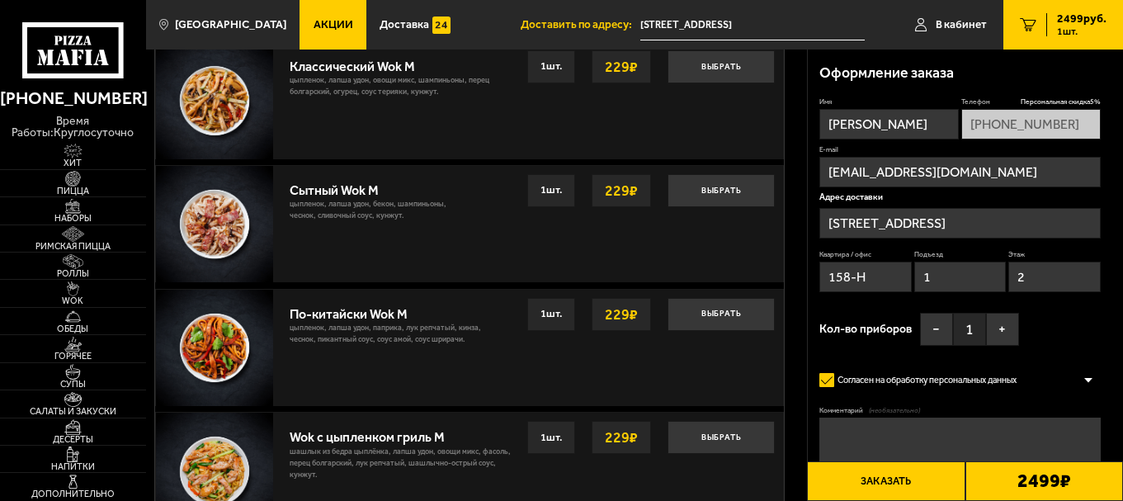
click at [1090, 379] on div at bounding box center [1088, 380] width 25 height 12
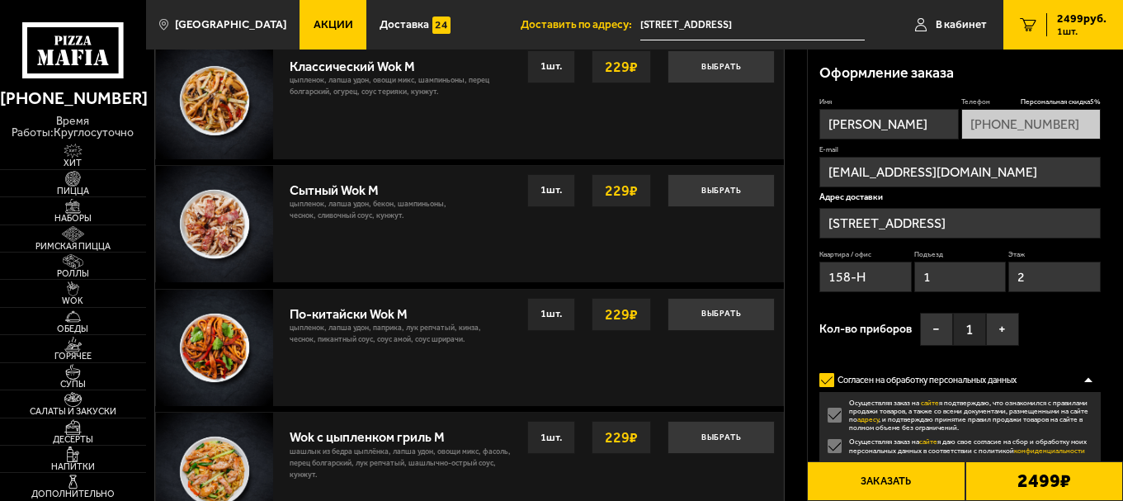
click at [1090, 379] on div at bounding box center [1088, 380] width 25 height 12
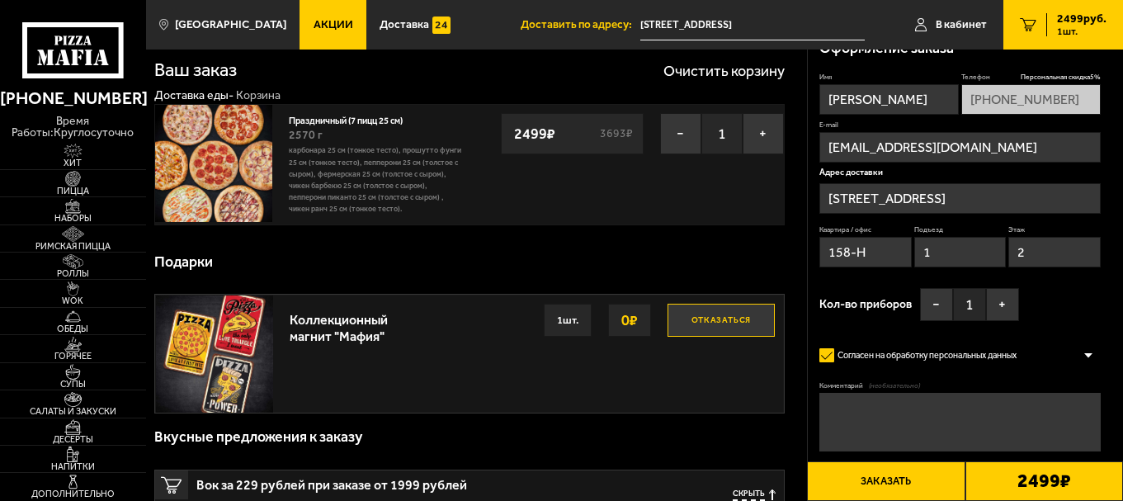
scroll to position [0, 0]
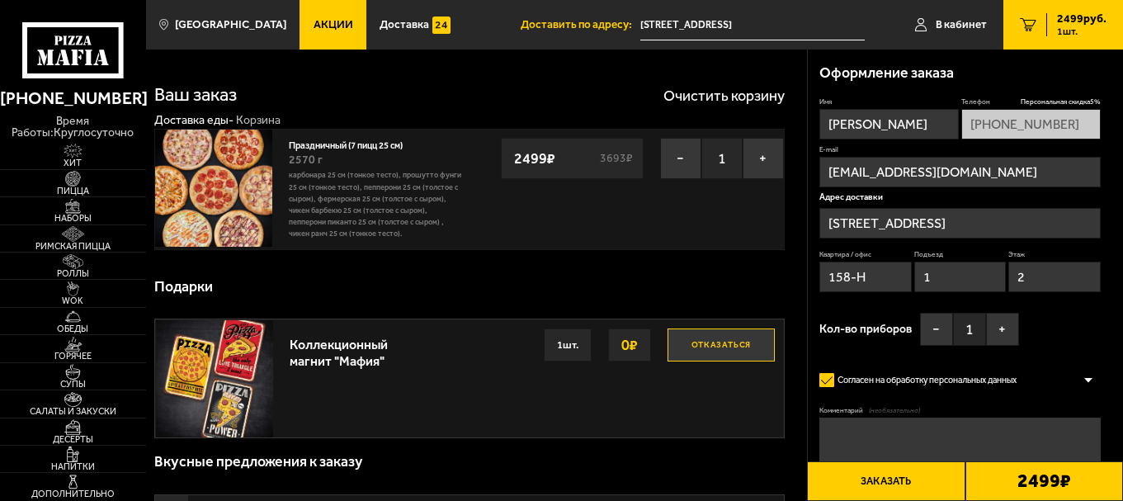
click at [1046, 61] on div "Оформление заказа" at bounding box center [960, 74] width 281 height 48
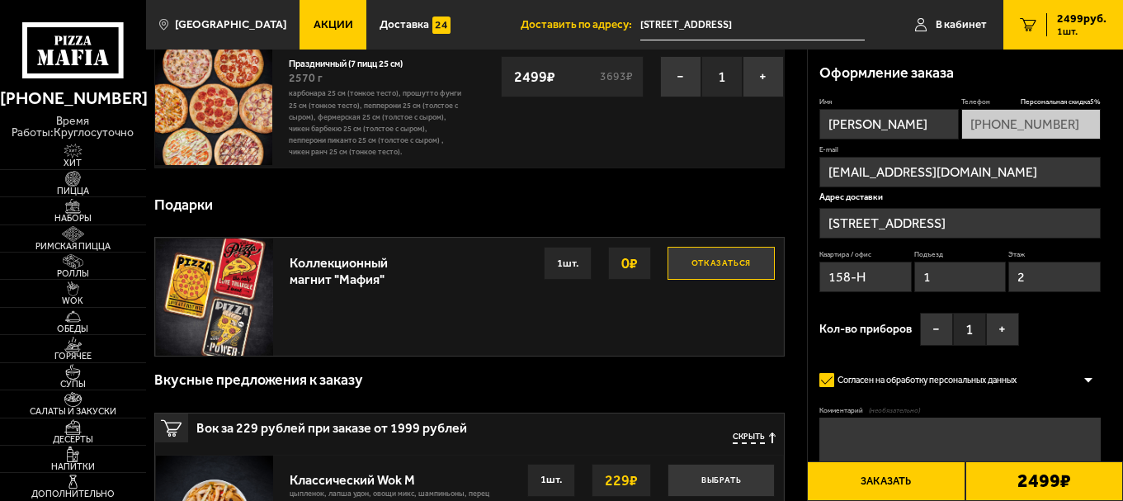
scroll to position [83, 0]
click at [889, 424] on textarea "Комментарий (необязательно)" at bounding box center [960, 447] width 281 height 59
click at [1094, 379] on div at bounding box center [1088, 380] width 25 height 12
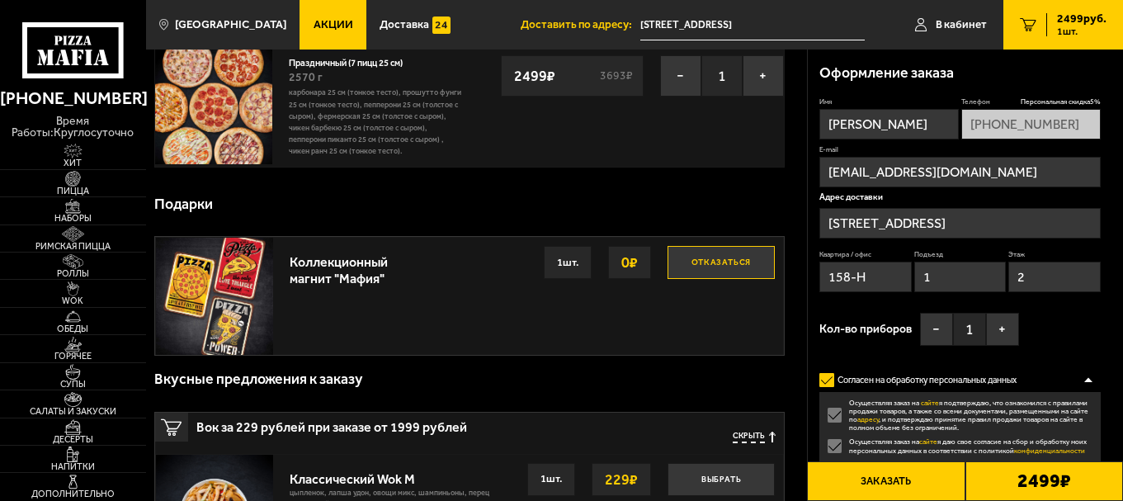
click at [1094, 379] on div at bounding box center [1088, 380] width 25 height 12
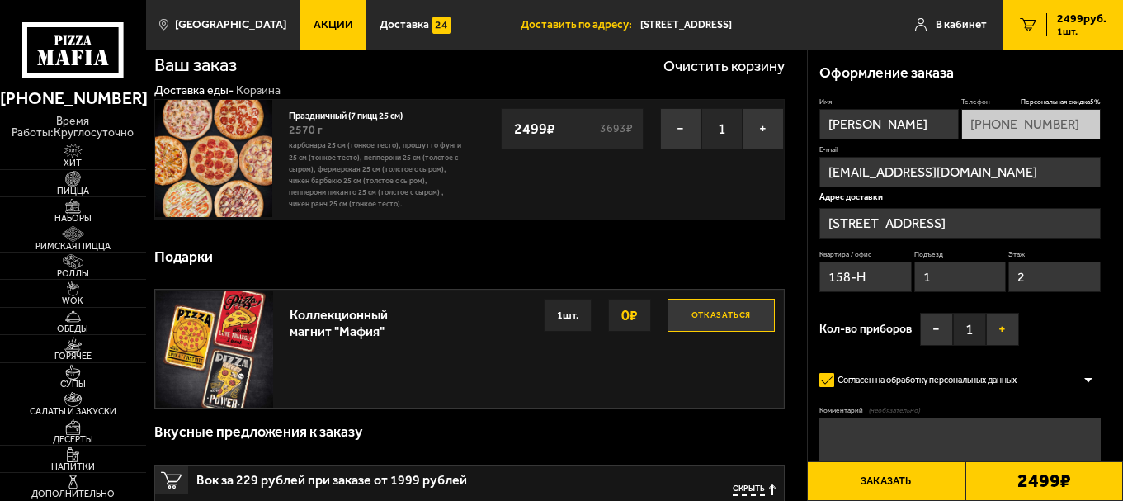
scroll to position [0, 0]
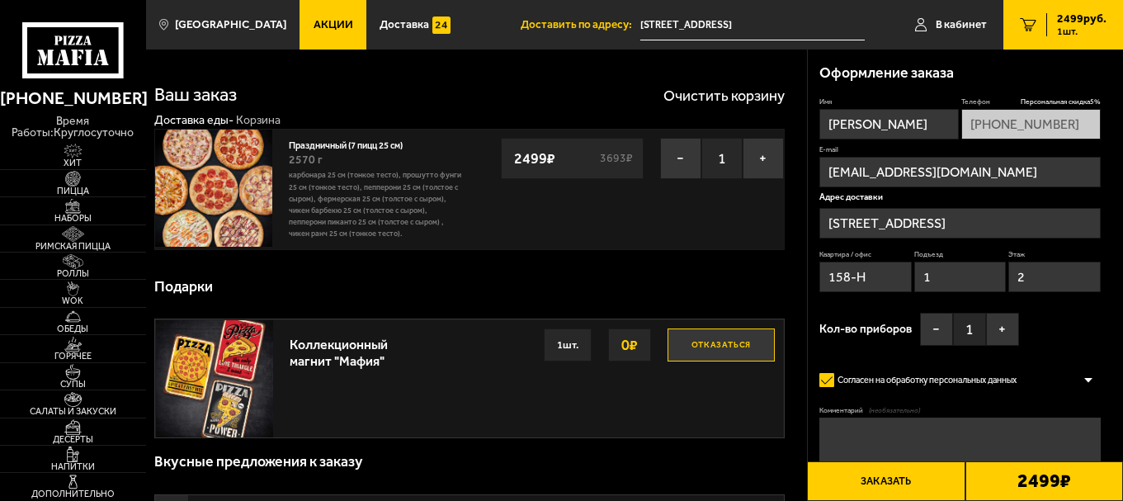
click at [849, 480] on button "Заказать" at bounding box center [886, 481] width 158 height 40
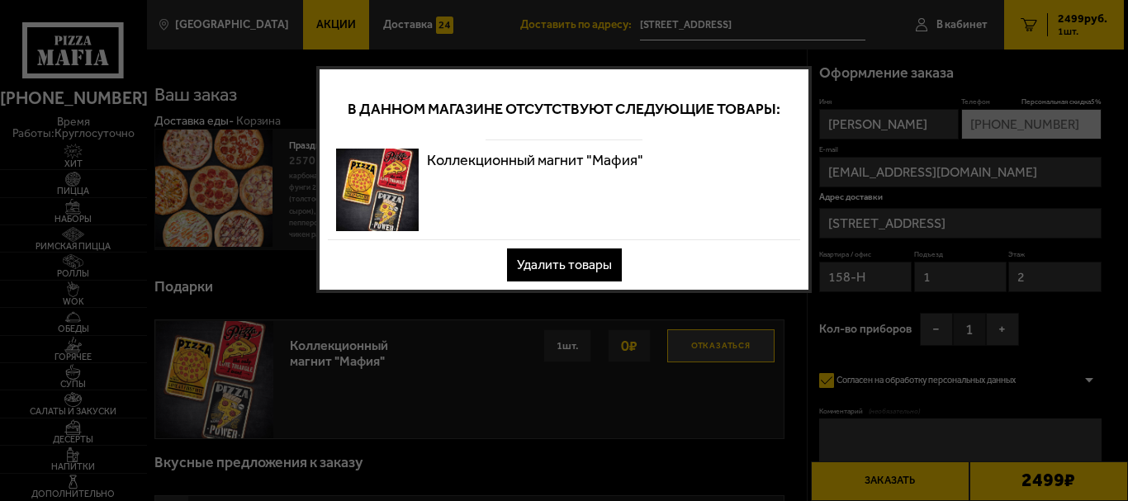
click at [567, 266] on button "Удалить товары" at bounding box center [564, 264] width 115 height 33
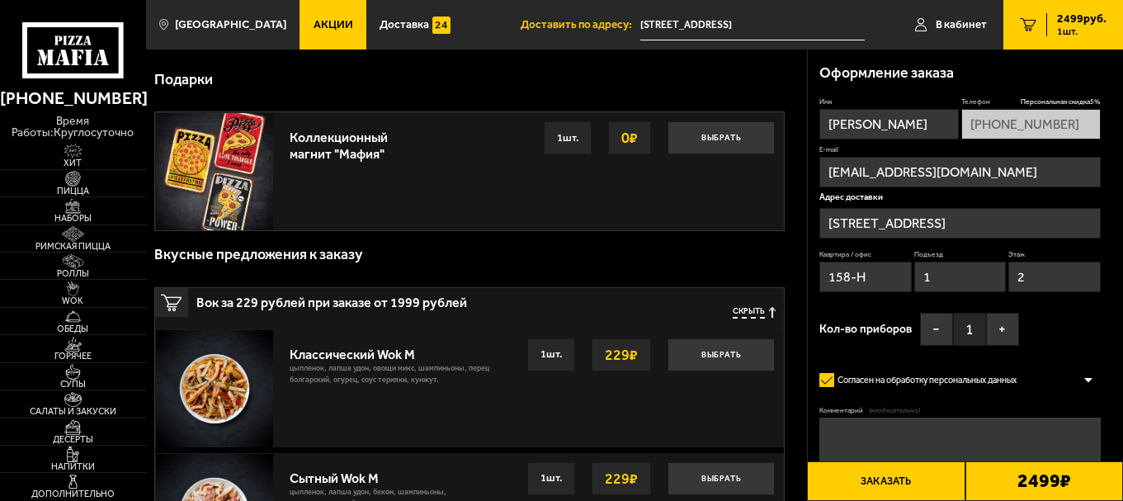
scroll to position [248, 0]
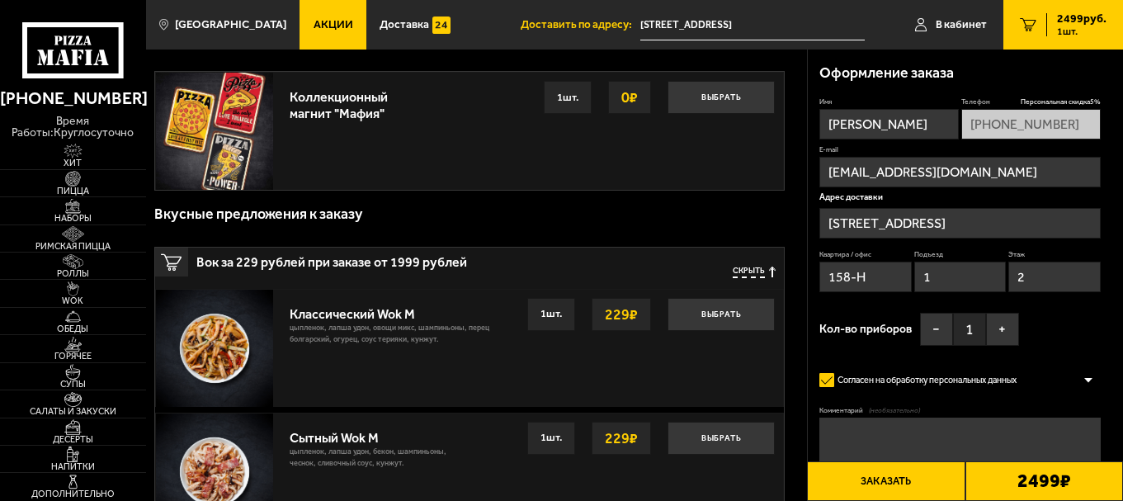
click at [883, 483] on button "Заказать" at bounding box center [886, 481] width 158 height 40
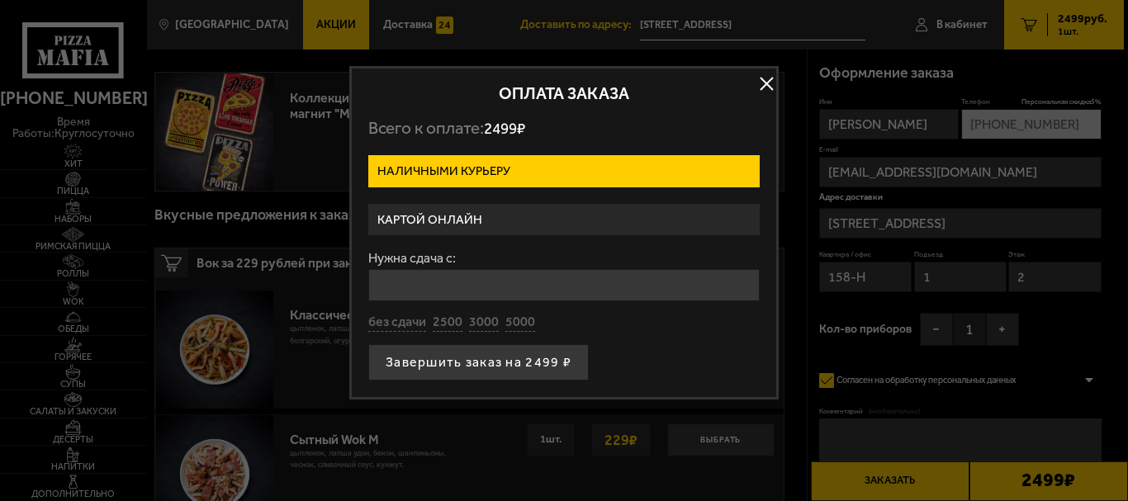
click at [488, 221] on label "Картой онлайн" at bounding box center [563, 220] width 391 height 32
click at [0, 0] on input "Картой онлайн" at bounding box center [0, 0] width 0 height 0
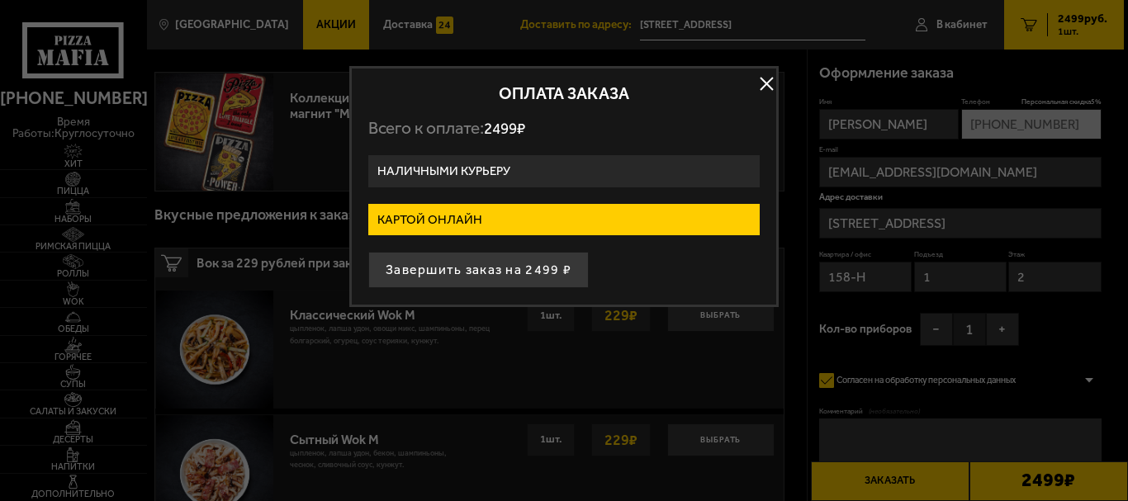
click at [616, 169] on label "Наличными курьеру" at bounding box center [563, 171] width 391 height 32
click at [0, 0] on input "Наличными курьеру" at bounding box center [0, 0] width 0 height 0
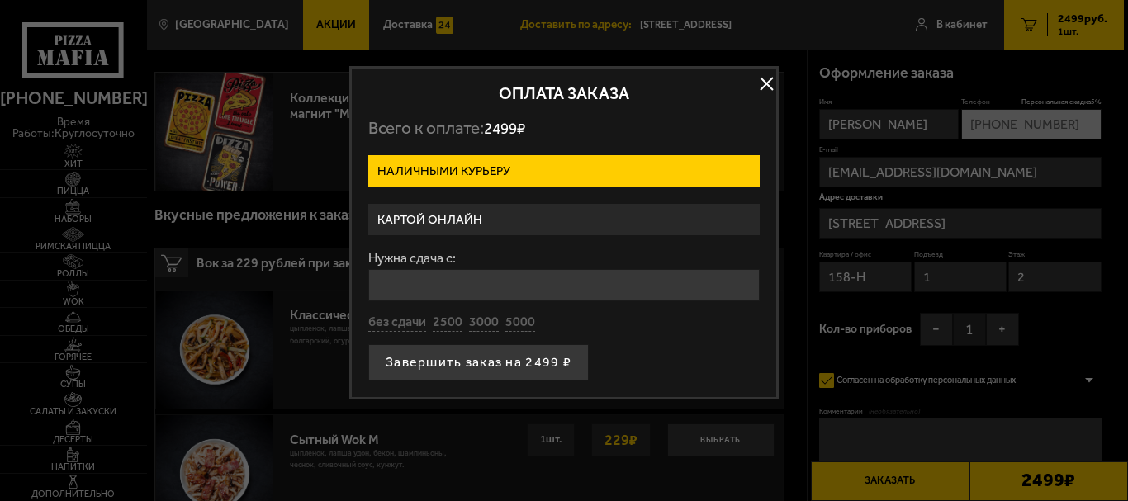
click at [765, 78] on button "button" at bounding box center [766, 84] width 25 height 25
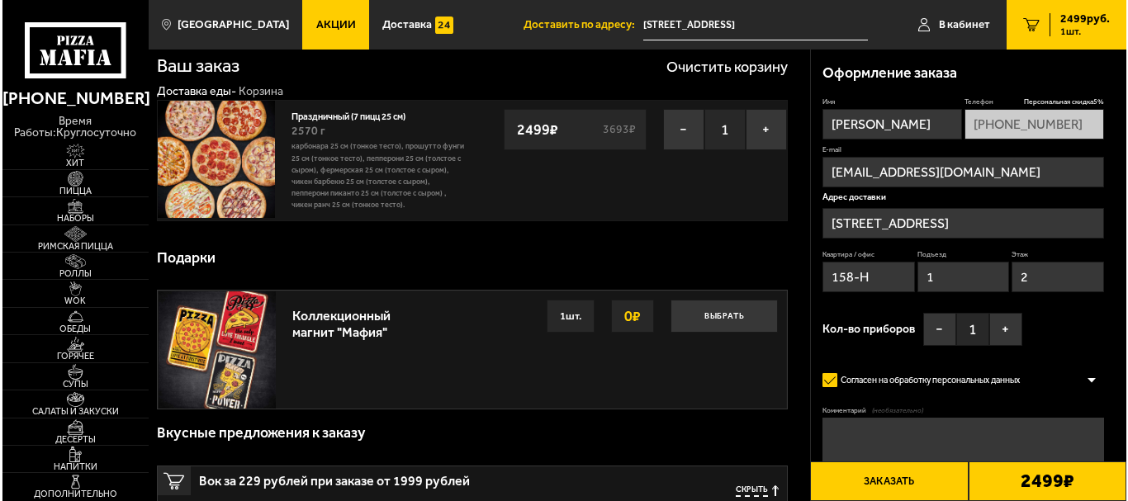
scroll to position [0, 0]
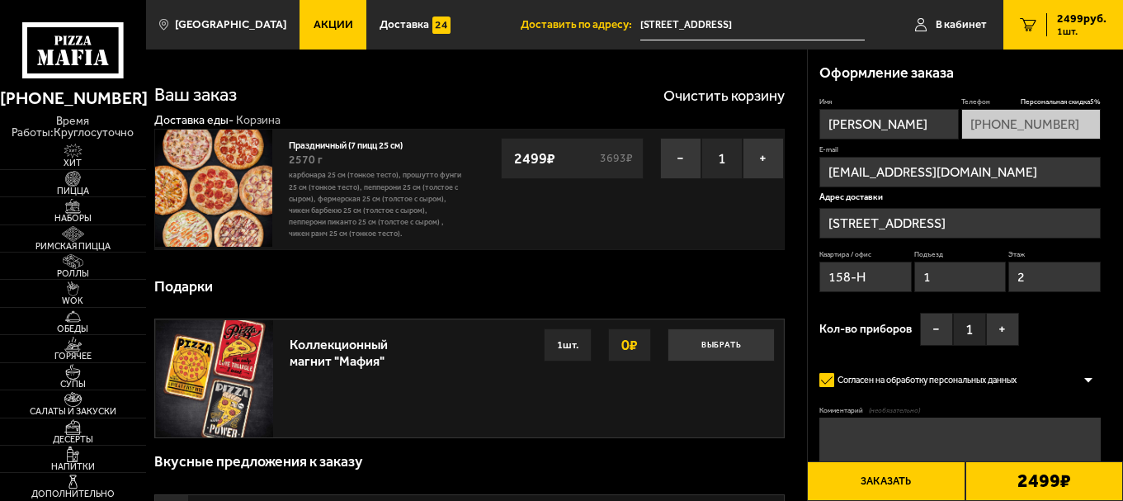
click at [910, 480] on button "Заказать" at bounding box center [886, 481] width 158 height 40
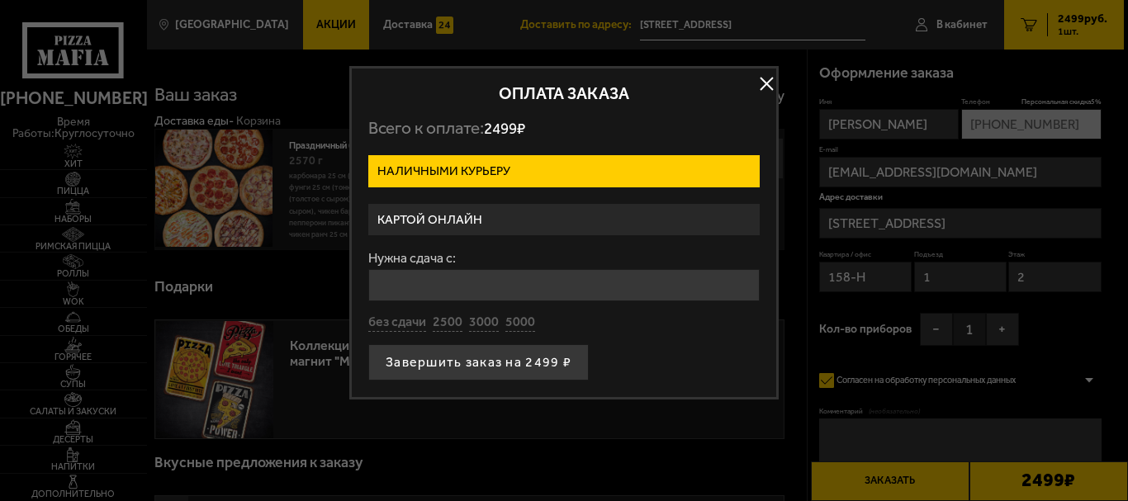
click at [474, 217] on label "Картой онлайн" at bounding box center [563, 220] width 391 height 32
click at [0, 0] on input "Картой онлайн" at bounding box center [0, 0] width 0 height 0
